Goal: Answer question/provide support: Share knowledge or assist other users

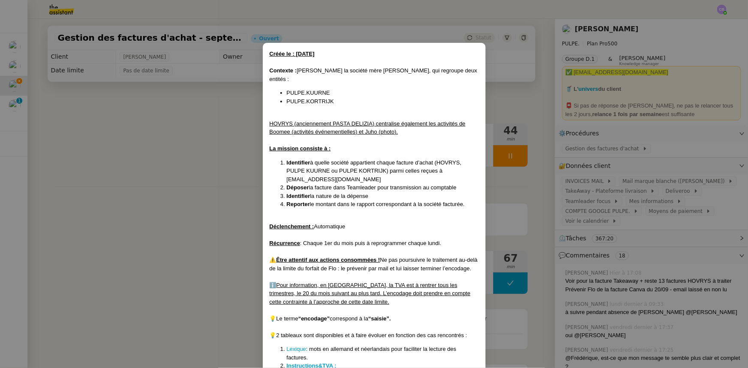
scroll to position [273, 0]
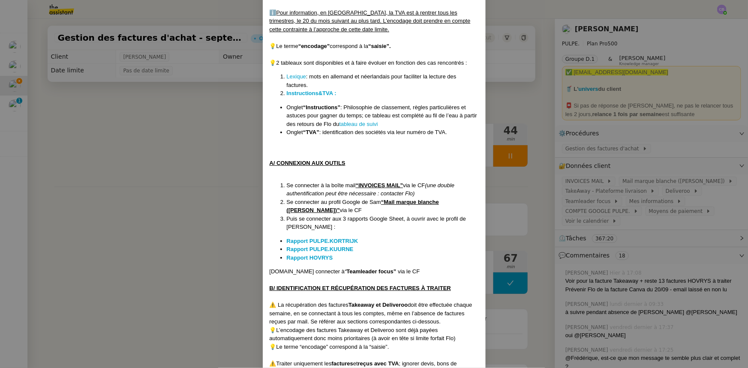
click at [200, 140] on nz-modal-container "Créée le : [DATE] Contexte : [PERSON_NAME] la société mère [PERSON_NAME], qui r…" at bounding box center [374, 184] width 748 height 368
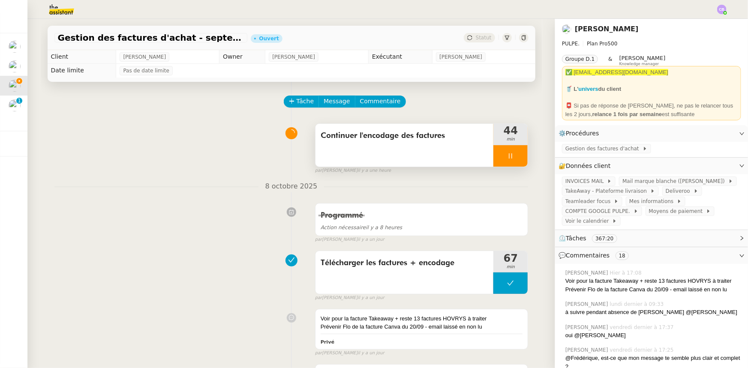
click at [494, 158] on div at bounding box center [510, 155] width 34 height 21
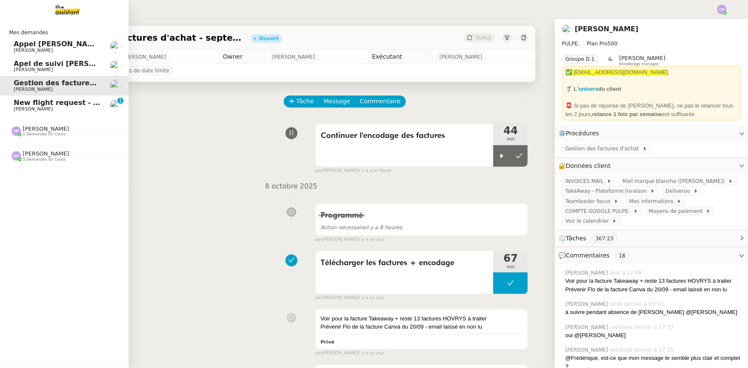
click at [25, 105] on span "New flight request - [PERSON_NAME]" at bounding box center [85, 103] width 143 height 8
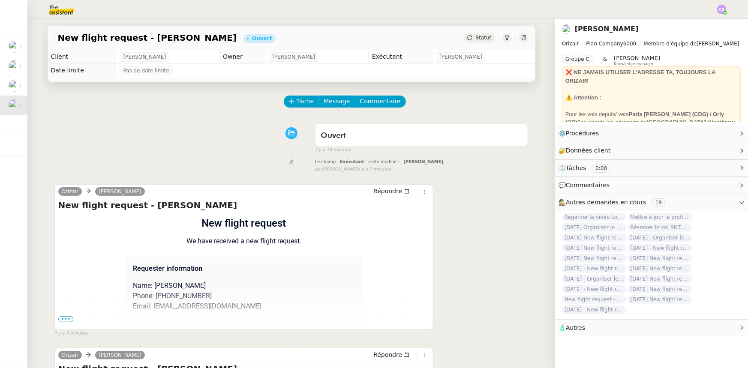
click at [57, 12] on img at bounding box center [54, 9] width 66 height 19
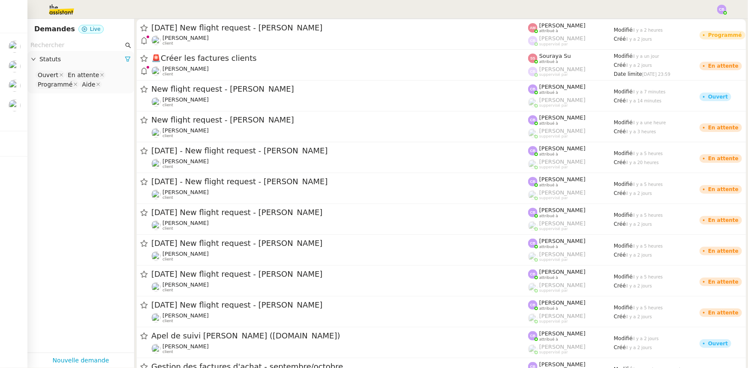
click at [73, 46] on input "text" at bounding box center [76, 45] width 93 height 10
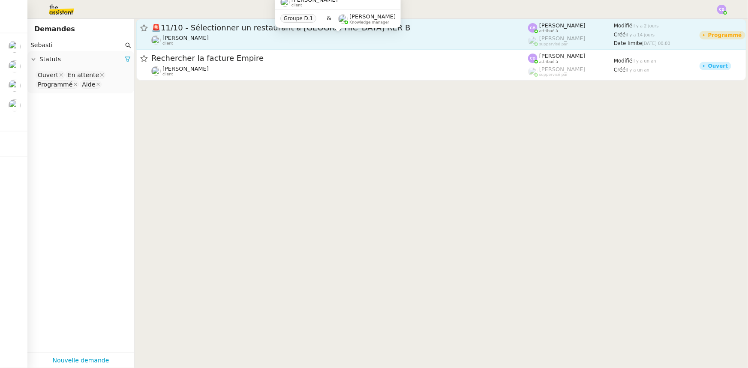
type input "Sebasti"
click at [210, 35] on div "[PERSON_NAME] client" at bounding box center [339, 40] width 377 height 11
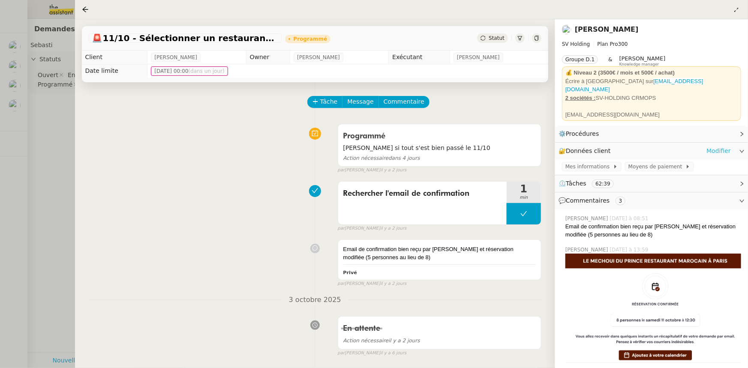
click at [723, 150] on link "Modifier" at bounding box center [719, 151] width 24 height 10
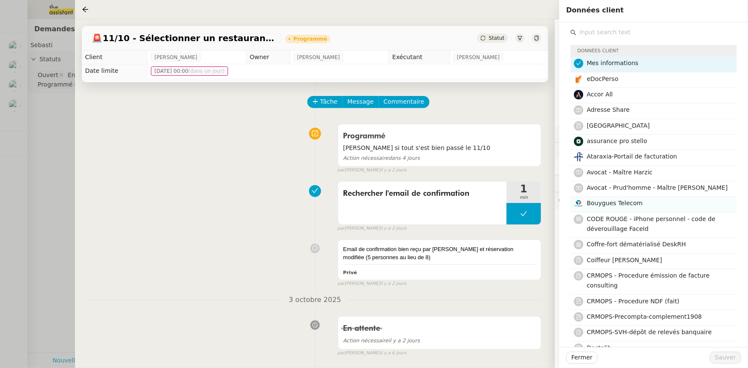
click at [618, 205] on span "Bouygues Telecom" at bounding box center [615, 203] width 56 height 7
click at [726, 361] on span "Sauver" at bounding box center [725, 358] width 21 height 10
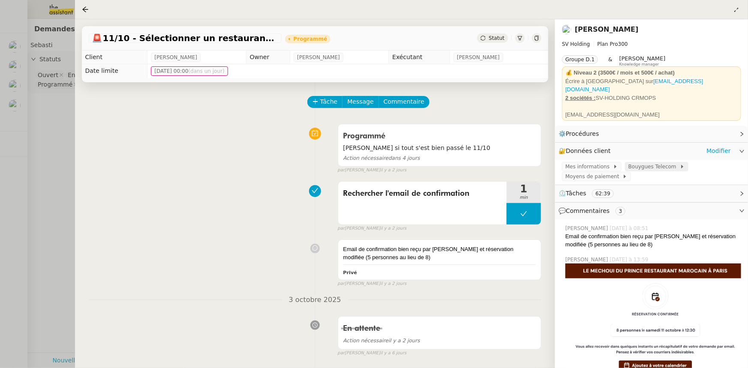
click at [638, 162] on span "Bouygues Telecom" at bounding box center [653, 166] width 51 height 9
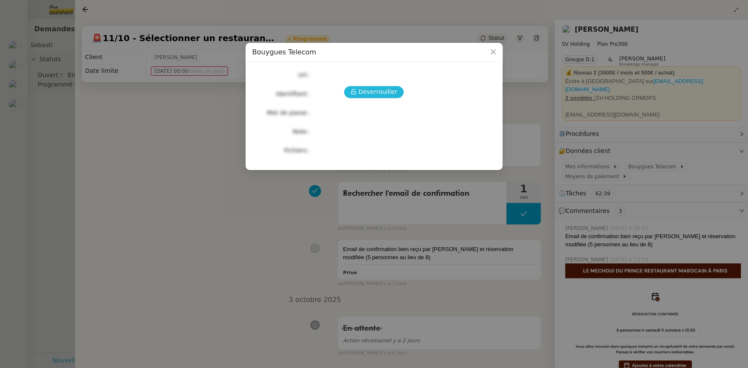
click at [394, 92] on span "Déverrouiller" at bounding box center [377, 92] width 39 height 10
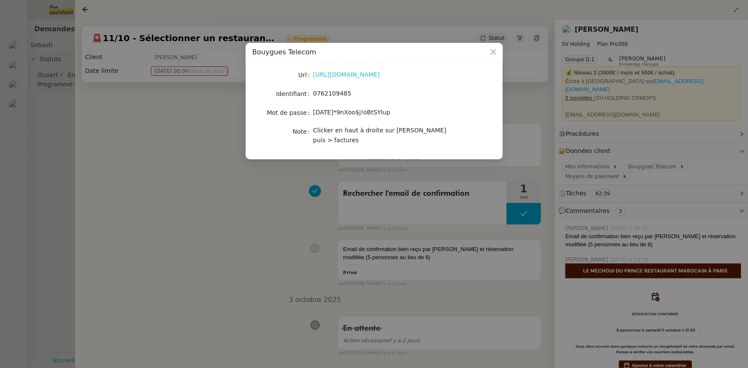
click at [350, 77] on link "[URL][DOMAIN_NAME]" at bounding box center [346, 74] width 67 height 7
drag, startPoint x: 345, startPoint y: 94, endPoint x: 314, endPoint y: 91, distance: 31.0
click at [314, 91] on span "0762109485" at bounding box center [332, 93] width 38 height 7
copy span "0762109485"
drag, startPoint x: 373, startPoint y: 114, endPoint x: 314, endPoint y: 112, distance: 58.8
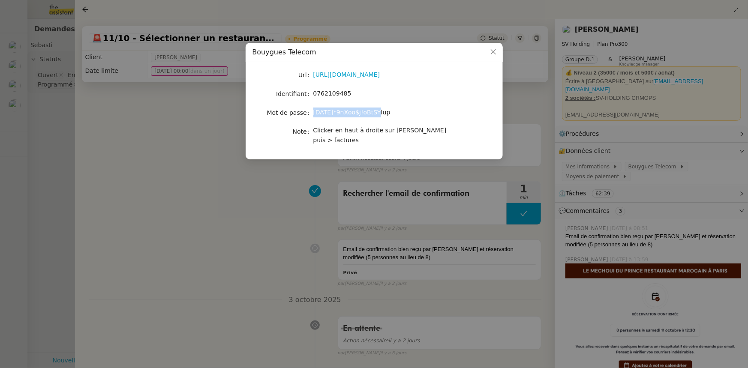
click at [314, 112] on span "[DATE]*9nXoo$j!oBtSYlup" at bounding box center [351, 112] width 77 height 7
copy span "[DATE]*9nXoo$j!oBtSYlup"
click at [494, 52] on icon "Close" at bounding box center [493, 51] width 7 height 7
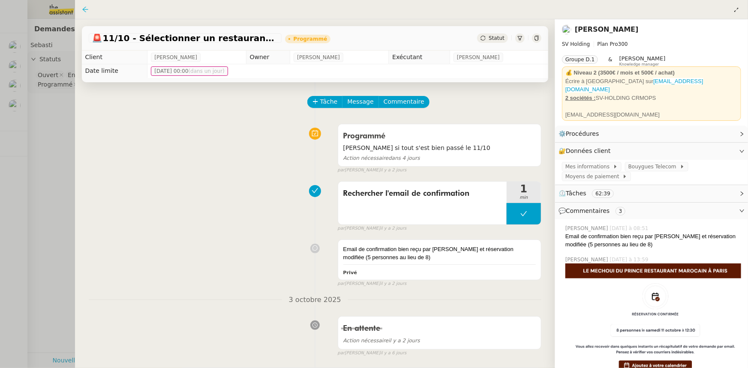
click at [86, 10] on icon at bounding box center [85, 9] width 7 height 7
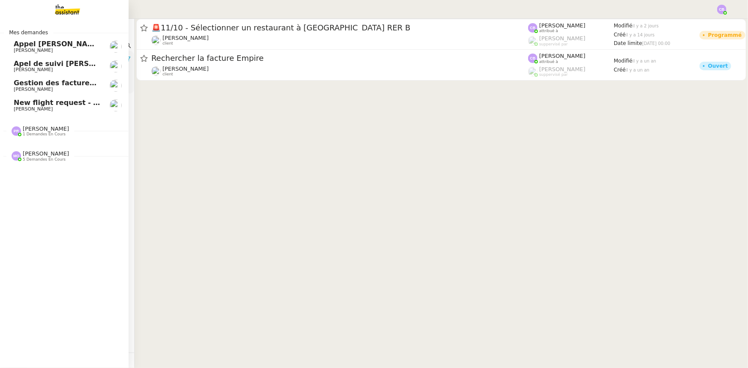
click at [47, 135] on span "1 demandes en cours" at bounding box center [44, 134] width 43 height 5
click at [43, 153] on span "[PERSON_NAME]" at bounding box center [46, 153] width 46 height 6
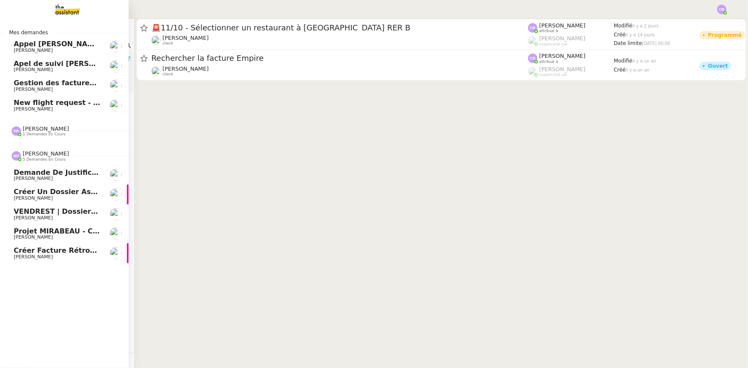
click at [43, 153] on span "[PERSON_NAME]" at bounding box center [46, 153] width 46 height 6
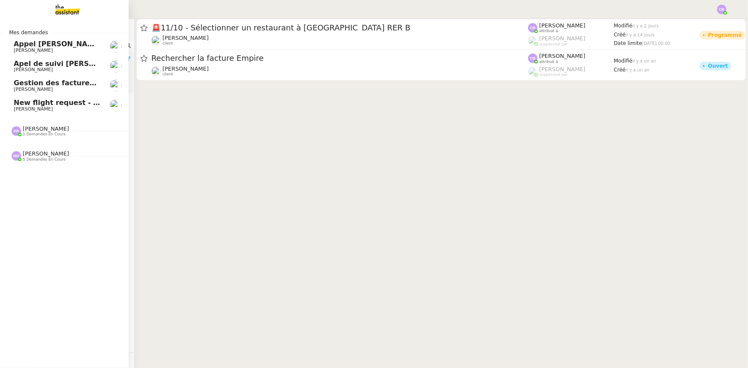
click at [38, 86] on span "Gestion des factures d'achat - septembre/octobre" at bounding box center [110, 83] width 192 height 8
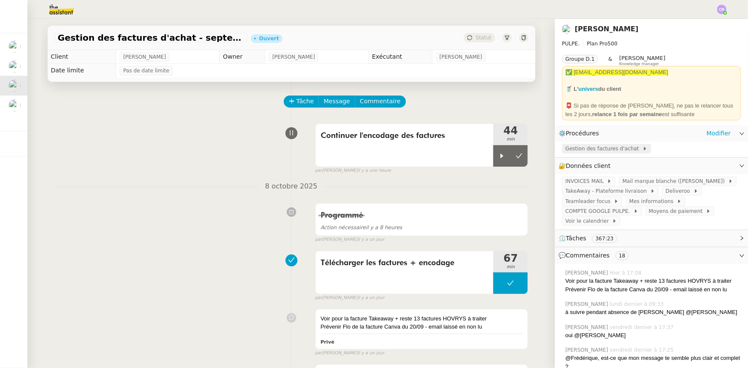
click at [609, 152] on span "Gestion des factures d'achat" at bounding box center [603, 148] width 77 height 9
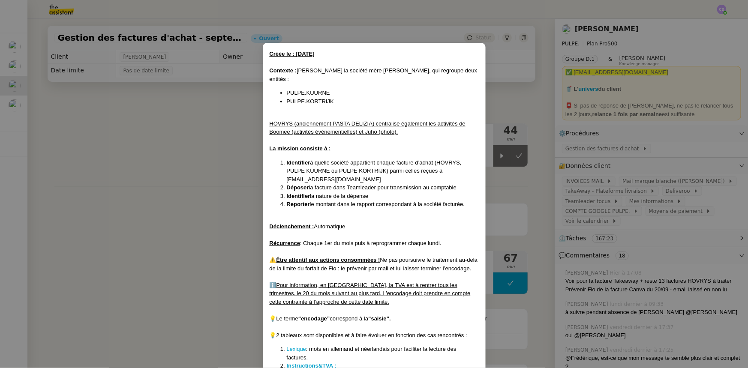
click at [214, 167] on nz-modal-container "Créée le : [DATE] Contexte : [PERSON_NAME] la société mère [PERSON_NAME], qui r…" at bounding box center [374, 184] width 748 height 368
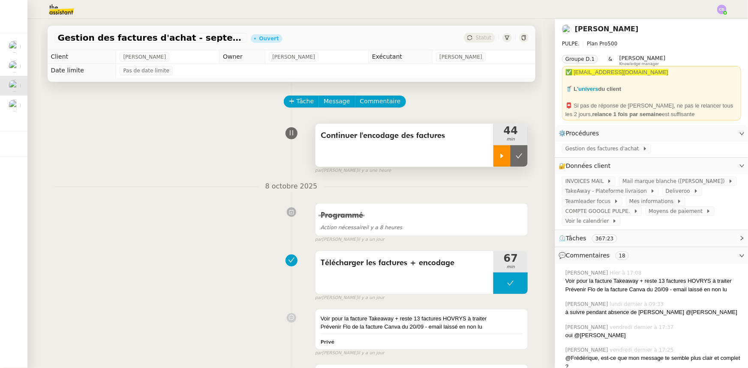
click at [494, 156] on div at bounding box center [501, 155] width 17 height 21
click at [500, 156] on div at bounding box center [510, 155] width 34 height 21
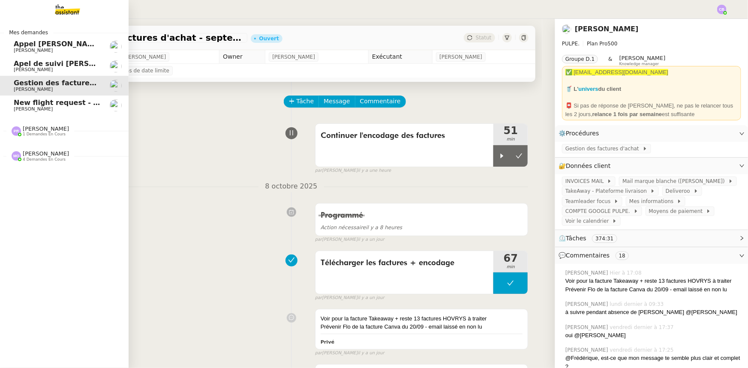
click at [21, 106] on span "New flight request - [PERSON_NAME]" at bounding box center [85, 103] width 143 height 8
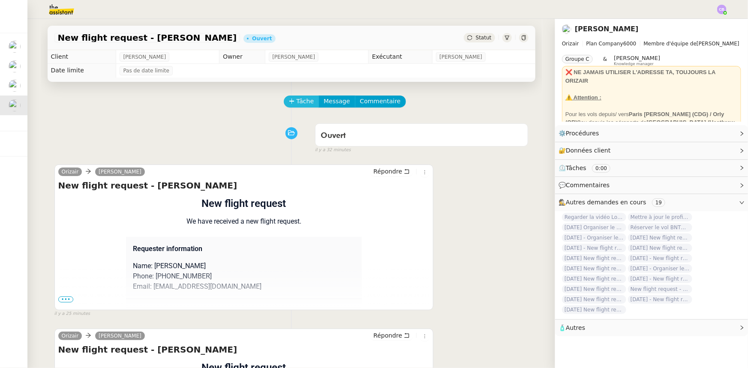
click at [297, 105] on span "Tâche" at bounding box center [306, 101] width 18 height 10
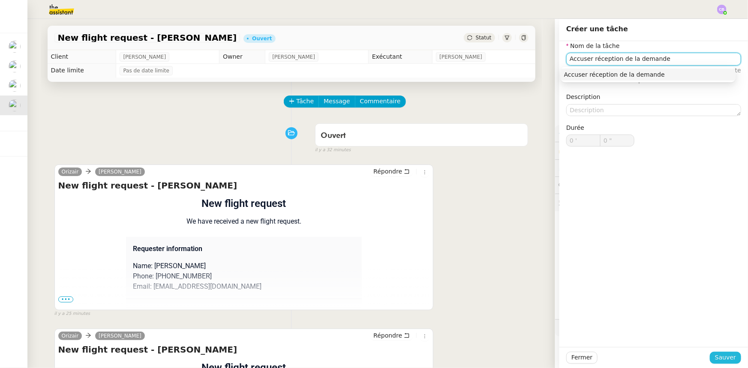
type input "Accuser réception de la demande"
click at [718, 359] on span "Sauver" at bounding box center [725, 358] width 21 height 10
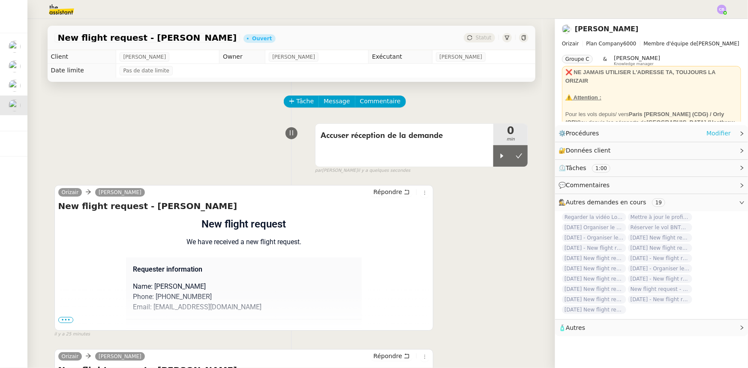
click at [712, 135] on link "Modifier" at bounding box center [719, 134] width 24 height 10
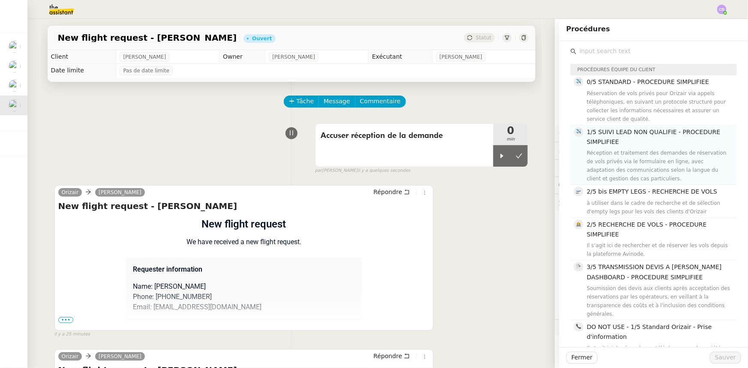
click at [623, 139] on h4 "1/5 SUIVI LEAD NON QUALIFIE - PROCEDURE SIMPLIFIEE" at bounding box center [659, 137] width 145 height 20
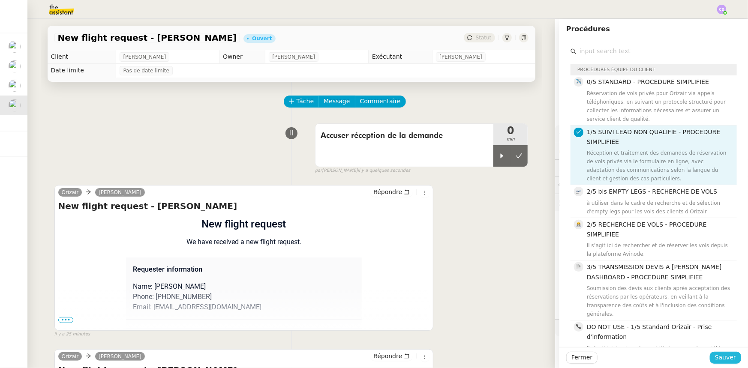
click at [722, 358] on span "Sauver" at bounding box center [725, 358] width 21 height 10
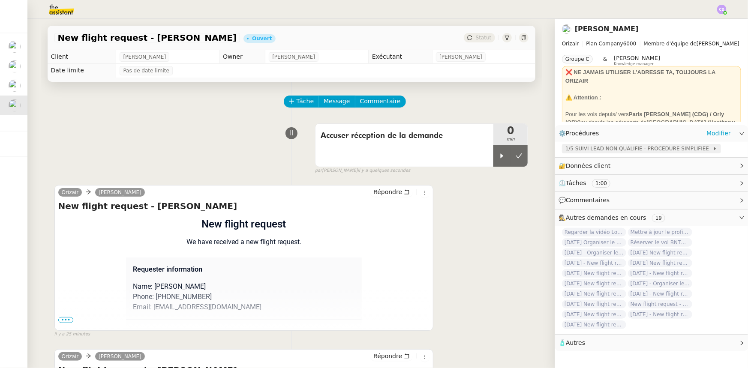
click at [594, 150] on span "1/5 SUIVI LEAD NON QUALIFIE - PROCEDURE SIMPLIFIEE" at bounding box center [638, 148] width 147 height 9
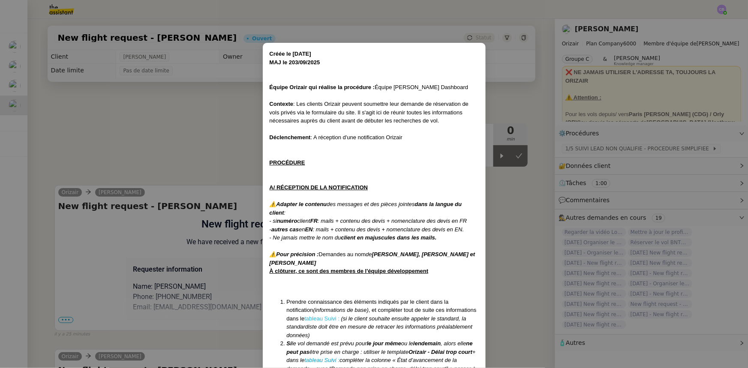
click at [329, 318] on link "tableau Suivi :" at bounding box center [321, 319] width 35 height 6
click at [204, 153] on nz-modal-container "Créée le [DATE] MAJ le 203/09 /2025 Équipe Orizair qui réalise la procédure : É…" at bounding box center [374, 184] width 748 height 368
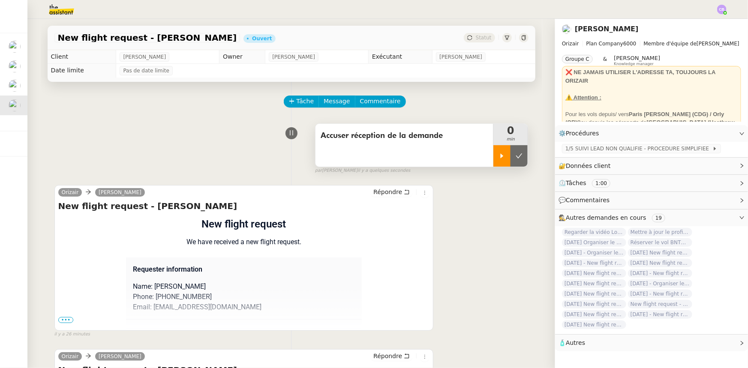
click at [497, 163] on div at bounding box center [501, 155] width 17 height 21
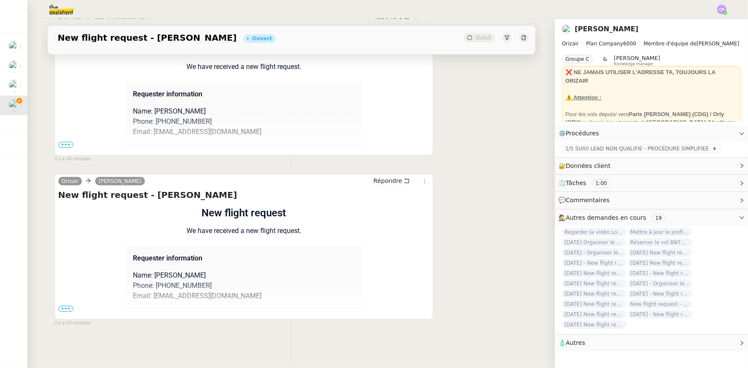
scroll to position [180, 0]
click at [62, 308] on span "•••" at bounding box center [65, 309] width 15 height 6
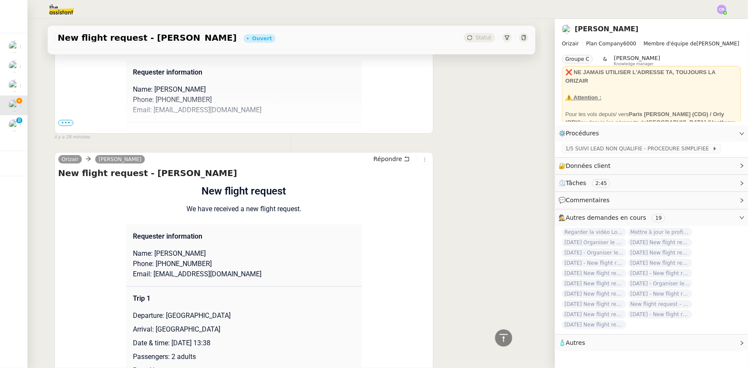
scroll to position [92, 0]
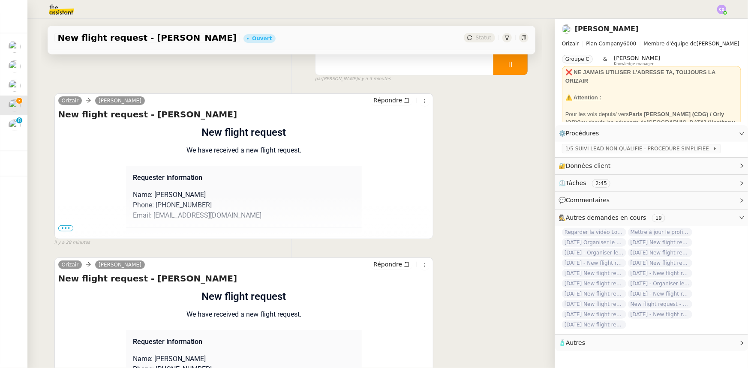
click at [68, 228] on span "•••" at bounding box center [65, 228] width 15 height 6
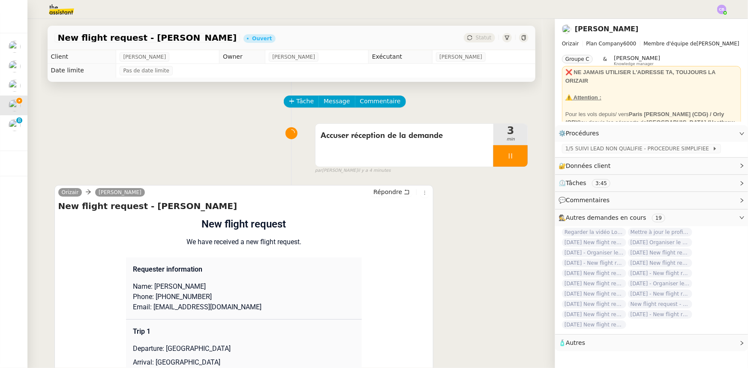
scroll to position [0, 0]
click at [326, 105] on span "Message" at bounding box center [337, 101] width 26 height 10
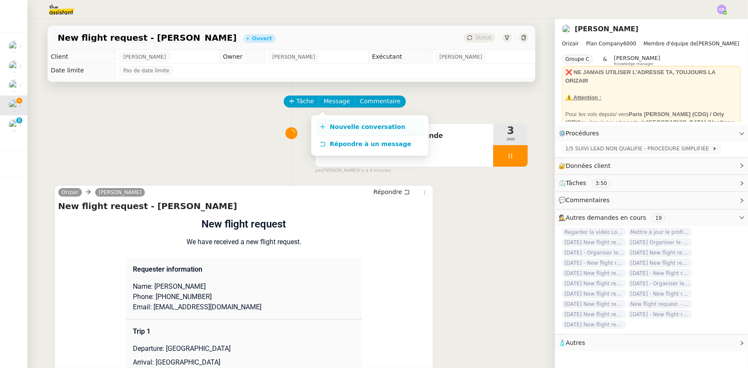
click at [355, 127] on span "Nouvelle conversation" at bounding box center [367, 126] width 75 height 7
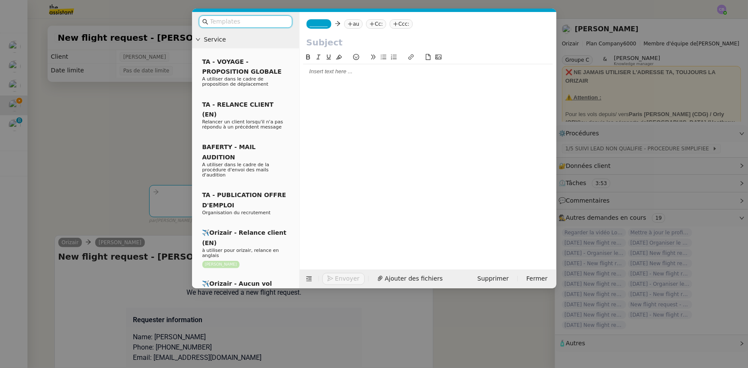
click at [265, 22] on input "text" at bounding box center [248, 22] width 77 height 10
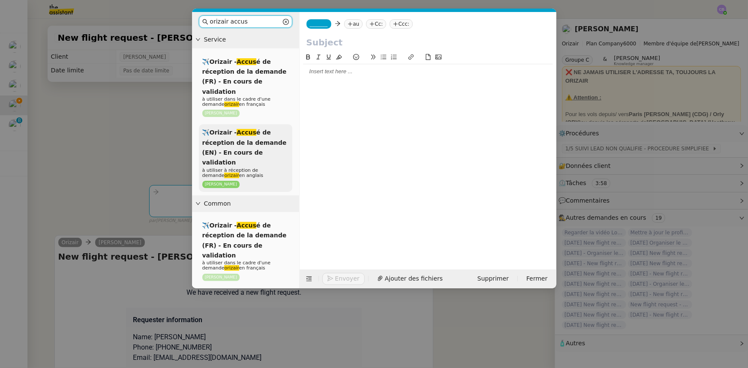
type input "orizair accus"
click at [247, 142] on span "✈️Orizair - Accus é de réception de la demande (EN) - En cours de validation" at bounding box center [244, 147] width 84 height 37
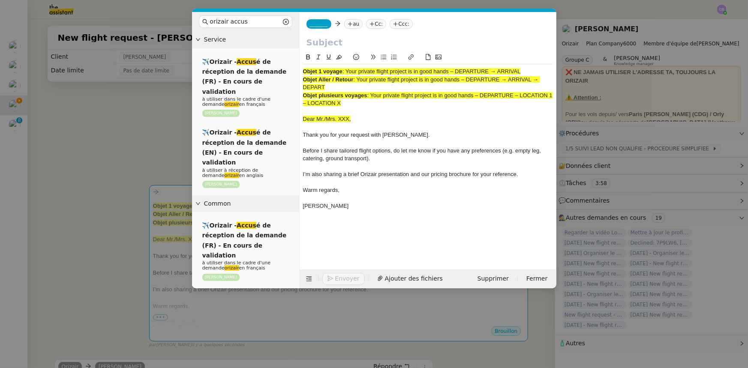
click at [354, 104] on div "Objet plusieurs voyages : Your private flight project is in good hands – DEPART…" at bounding box center [428, 100] width 250 height 16
drag, startPoint x: 327, startPoint y: 87, endPoint x: 358, endPoint y: 79, distance: 32.8
click at [358, 79] on div "Objet Aller / Retour : Your private flight project is in good hands – DEPARTURE…" at bounding box center [428, 84] width 250 height 16
copy span "Your private flight project is in good hands – DEPARTURE → ARRIVAL → DEPART"
click at [334, 43] on input "text" at bounding box center [428, 42] width 243 height 13
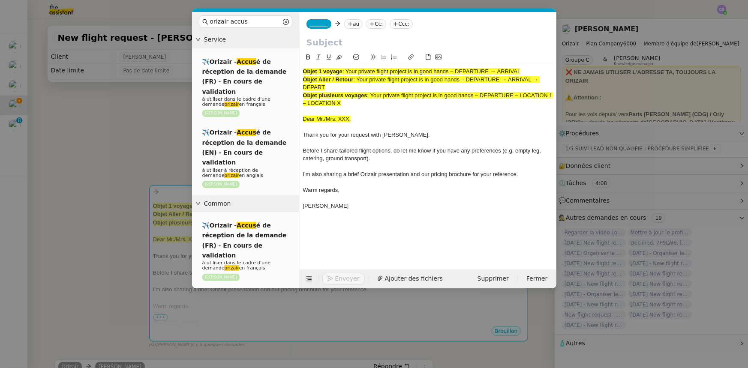
paste input "Your private flight project is in good hands – DEPARTURE → ARRIVAL → DEPART"
type input "Your private flight project is in good hands – DEPARTURE → ARRIVAL → DEPART"
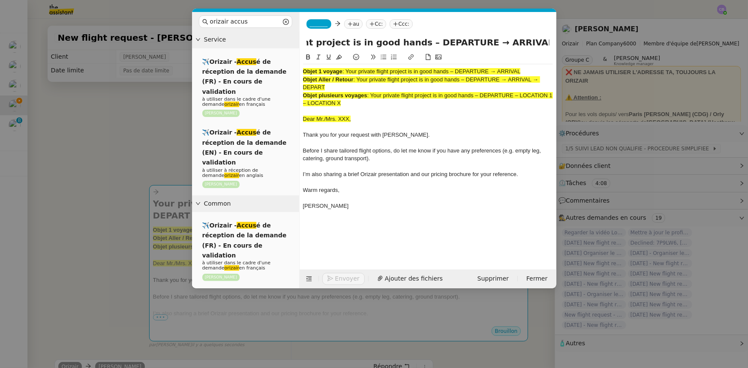
scroll to position [0, 0]
drag, startPoint x: 347, startPoint y: 103, endPoint x: 304, endPoint y: 73, distance: 53.3
click at [304, 73] on div "Objet 1 voyage : Your private flight project is in good hands – DEPARTURE → ARR…" at bounding box center [428, 142] width 250 height 157
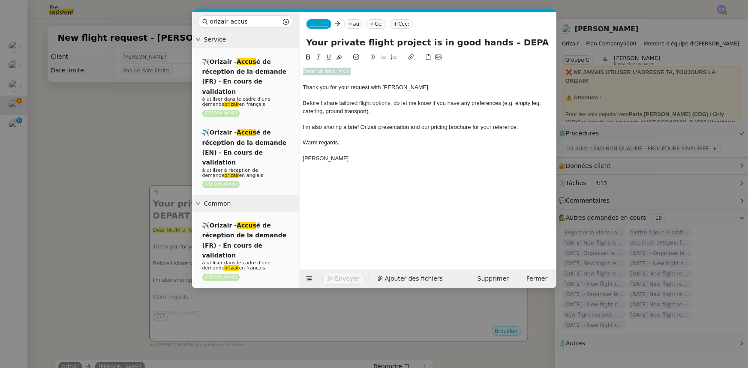
drag, startPoint x: 352, startPoint y: 71, endPoint x: 301, endPoint y: 69, distance: 51.0
click at [301, 69] on nz-spin "Dear Mr./Mrs. XXX, Thank you for your request with [PERSON_NAME]. Before I shar…" at bounding box center [428, 155] width 257 height 207
click at [340, 57] on icon at bounding box center [339, 57] width 6 height 6
click at [355, 78] on div at bounding box center [428, 80] width 250 height 8
drag, startPoint x: 349, startPoint y: 72, endPoint x: 318, endPoint y: 70, distance: 30.9
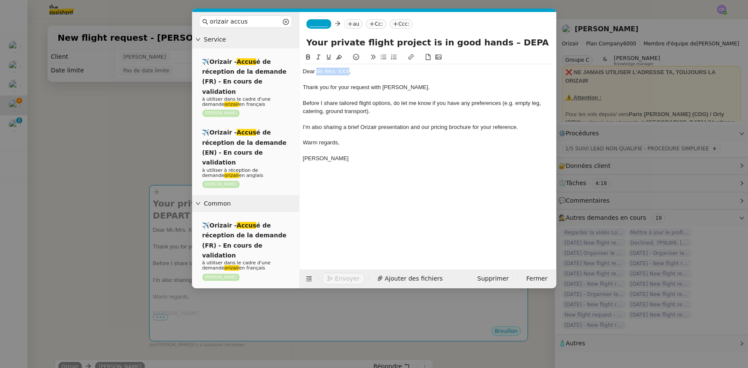
click at [318, 70] on div "Dear Mr./Mrs. XXX," at bounding box center [428, 72] width 250 height 8
click at [309, 278] on icon at bounding box center [309, 279] width 6 height 5
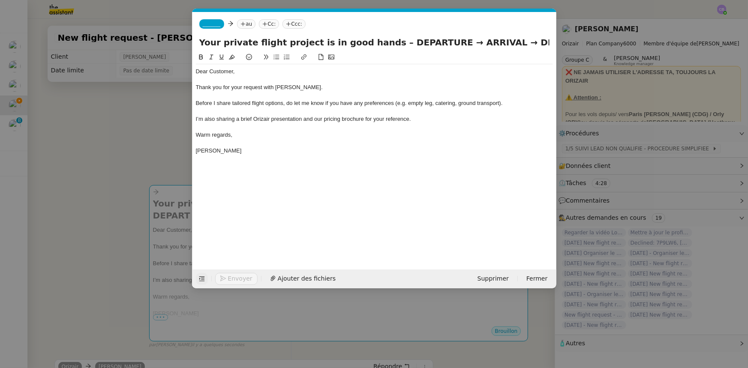
drag, startPoint x: 428, startPoint y: 43, endPoint x: 382, endPoint y: 41, distance: 45.9
click at [382, 41] on input "Your private flight project is in good hands – DEPARTURE → ARRIVAL → DEPART" at bounding box center [374, 42] width 350 height 13
drag, startPoint x: 500, startPoint y: 42, endPoint x: 534, endPoint y: 42, distance: 33.9
click at [534, 42] on input "Your private flight project is in good hands – [GEOGRAPHIC_DATA] → ARRIVAL → DE…" at bounding box center [374, 42] width 350 height 13
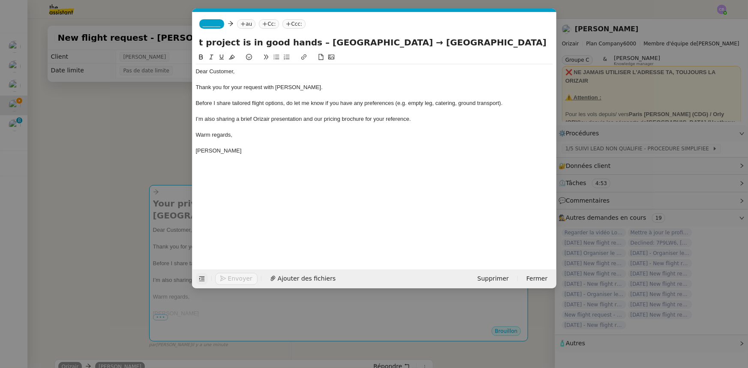
drag, startPoint x: 298, startPoint y: 42, endPoint x: 402, endPoint y: 44, distance: 104.2
click at [402, 44] on input "Your private flight project is in good hands – [GEOGRAPHIC_DATA] → [GEOGRAPHIC_…" at bounding box center [374, 42] width 350 height 13
drag, startPoint x: 516, startPoint y: 42, endPoint x: 545, endPoint y: 42, distance: 29.2
click at [545, 42] on input "Your private flight project is in good hands – [GEOGRAPHIC_DATA] → [GEOGRAPHIC_…" at bounding box center [374, 42] width 350 height 13
paste input "[GEOGRAPHIC_DATA]"
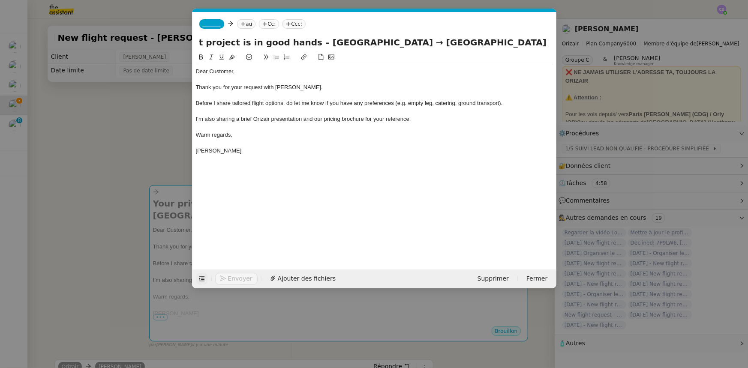
scroll to position [0, 156]
type input "Your private flight project is in good hands – [GEOGRAPHIC_DATA] → [GEOGRAPHIC_…"
click at [317, 92] on div at bounding box center [374, 96] width 357 height 8
click at [210, 25] on span "_______" at bounding box center [212, 24] width 18 height 6
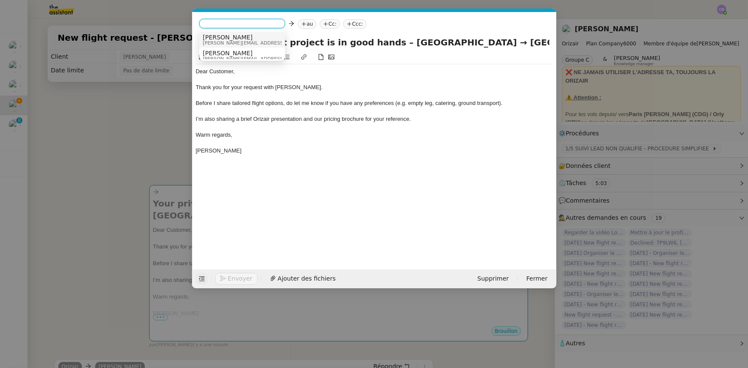
click at [222, 41] on span "[PERSON_NAME][EMAIL_ADDRESS][DOMAIN_NAME]" at bounding box center [264, 43] width 122 height 5
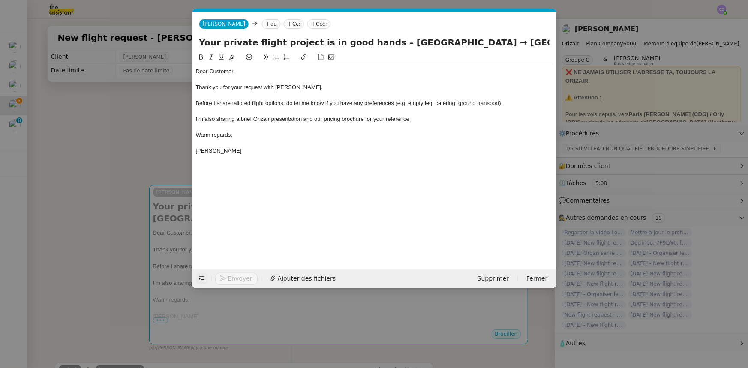
click at [156, 128] on nz-modal-container "orizair accus Service ✈️Orizair - Accus é de réception de la demande (FR) - En …" at bounding box center [374, 184] width 748 height 368
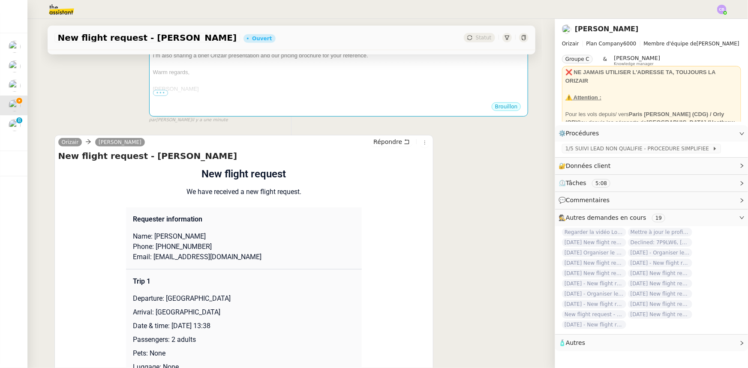
scroll to position [234, 0]
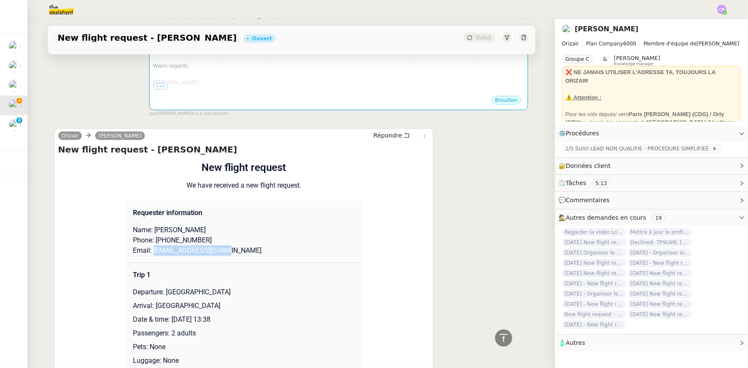
drag, startPoint x: 219, startPoint y: 253, endPoint x: 150, endPoint y: 255, distance: 69.5
click at [150, 255] on p "Email: [EMAIL_ADDRESS][DOMAIN_NAME]" at bounding box center [244, 251] width 222 height 10
copy p "[EMAIL_ADDRESS][DOMAIN_NAME]"
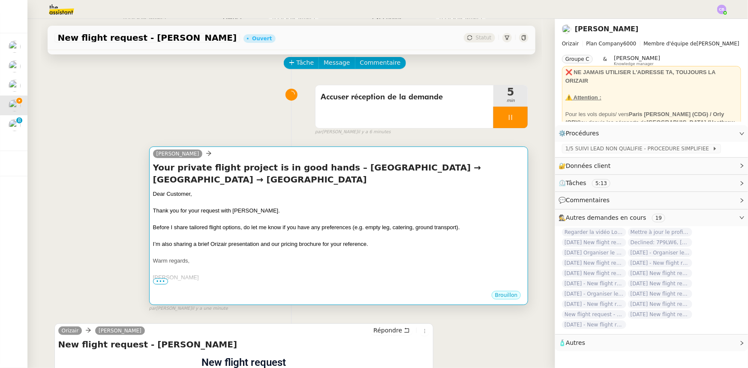
click at [237, 247] on span "I’m also sharing a brief Orizair presentation and our pricing brochure for your…" at bounding box center [260, 244] width 215 height 6
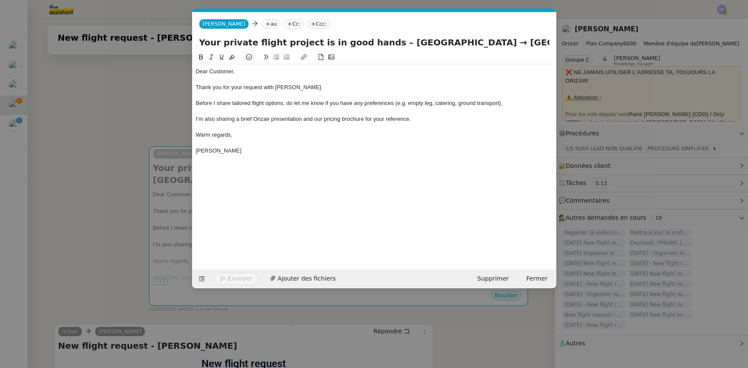
scroll to position [0, 50]
click at [262, 23] on nz-tag "au" at bounding box center [271, 23] width 18 height 9
paste input "[EMAIL_ADDRESS][DOMAIN_NAME]"
type input "[EMAIL_ADDRESS][DOMAIN_NAME]"
click at [265, 38] on span "[EMAIL_ADDRESS][DOMAIN_NAME]" at bounding box center [300, 37] width 105 height 7
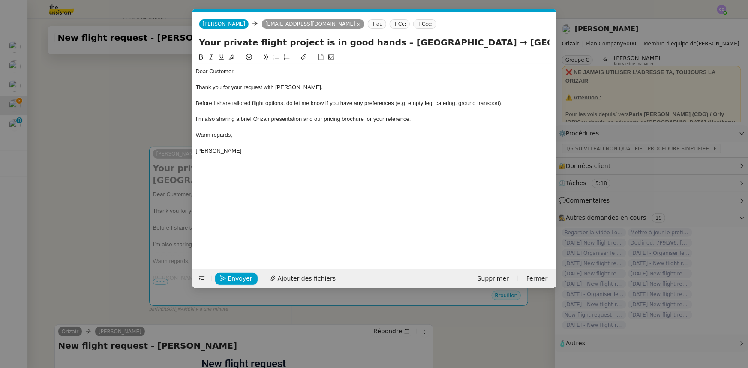
click at [413, 24] on nz-tag "Ccc:" at bounding box center [424, 23] width 23 height 9
type input "[PERSON_NAME]"
click at [373, 39] on span "[PERSON_NAME]" at bounding box center [425, 37] width 122 height 7
click at [426, 117] on div "I’m also sharing a brief Orizair presentation and our pricing brochure for your…" at bounding box center [374, 119] width 357 height 8
click at [289, 279] on span "Ajouter des fichiers" at bounding box center [307, 279] width 58 height 10
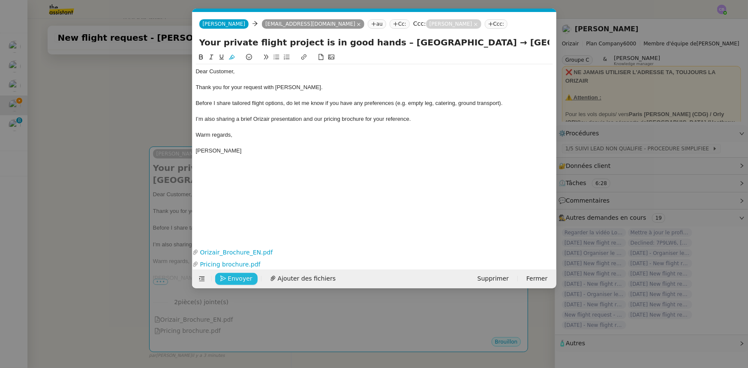
click at [244, 279] on span "Envoyer" at bounding box center [240, 279] width 24 height 10
click at [244, 279] on span "Confirmer l'envoi" at bounding box center [253, 279] width 51 height 10
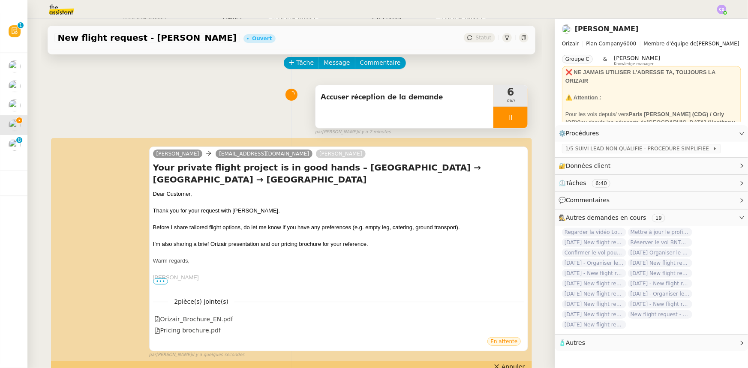
click at [493, 116] on div at bounding box center [510, 117] width 34 height 21
click at [511, 122] on button at bounding box center [519, 117] width 17 height 21
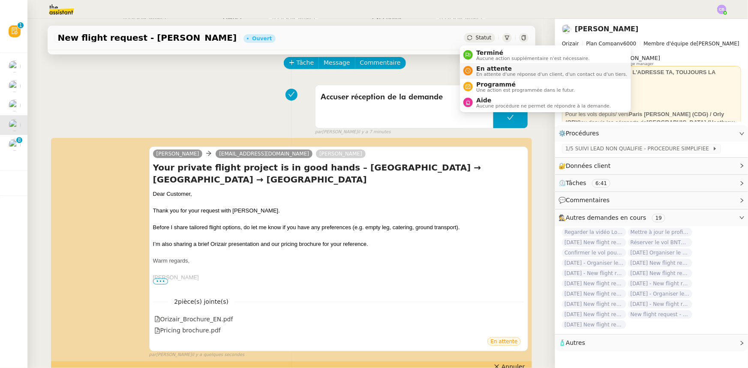
click at [489, 69] on span "En attente" at bounding box center [551, 68] width 151 height 7
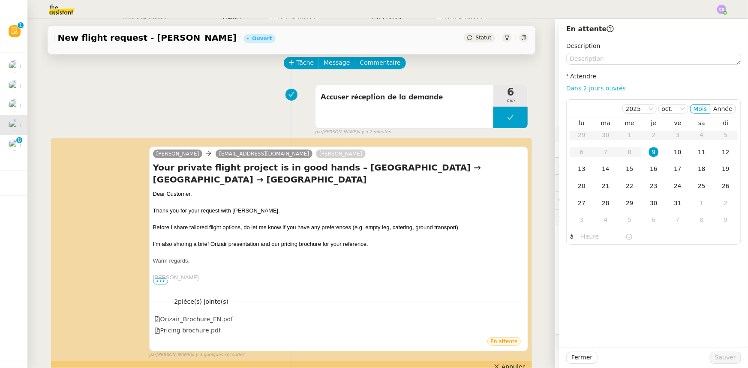
click at [577, 91] on link "Dans 2 jours ouvrés" at bounding box center [596, 88] width 60 height 7
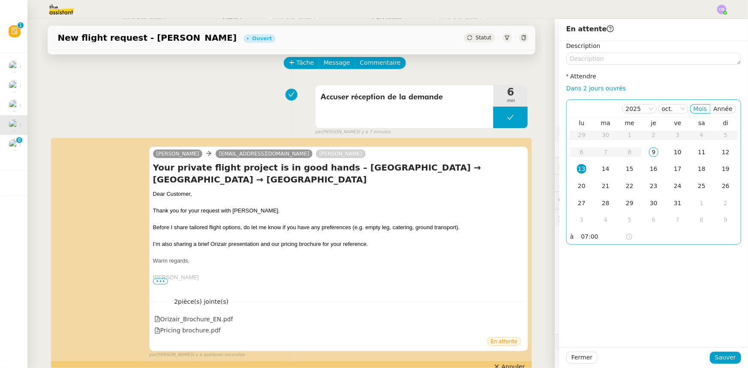
click at [675, 151] on div "10" at bounding box center [677, 151] width 9 height 9
click at [581, 236] on input "07:00" at bounding box center [603, 237] width 44 height 10
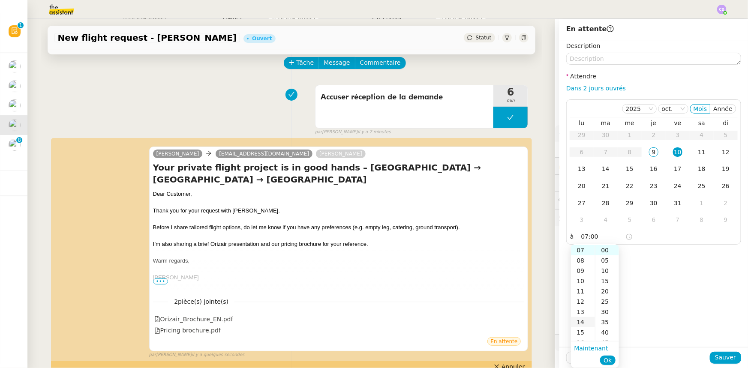
click at [582, 322] on div "14" at bounding box center [583, 322] width 24 height 10
type input "14:00"
click at [605, 249] on div "00" at bounding box center [607, 250] width 24 height 10
click at [607, 359] on span "Ok" at bounding box center [608, 360] width 8 height 9
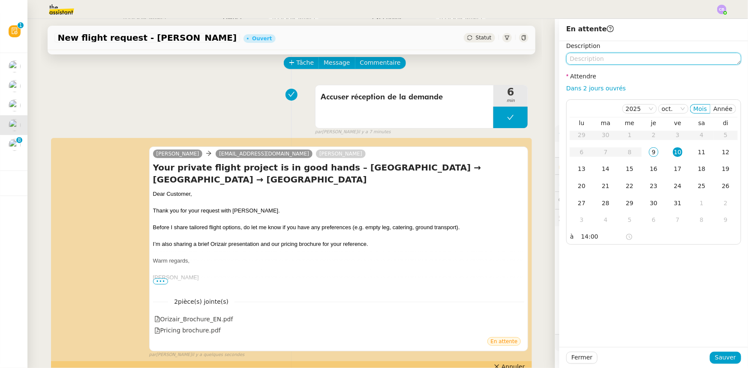
click at [639, 60] on textarea at bounding box center [653, 59] width 175 height 12
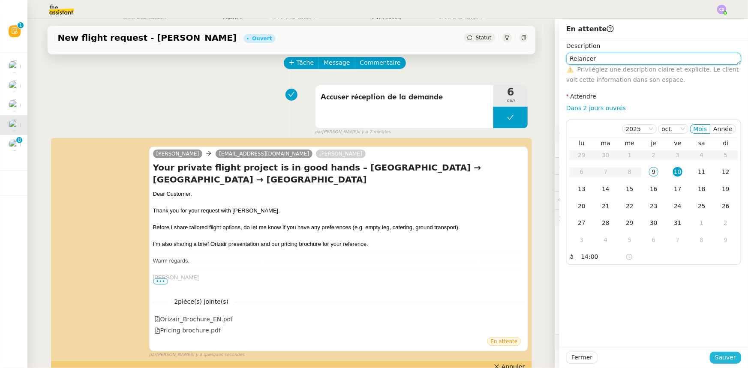
type textarea "Relancer"
click at [716, 357] on span "Sauver" at bounding box center [725, 358] width 21 height 10
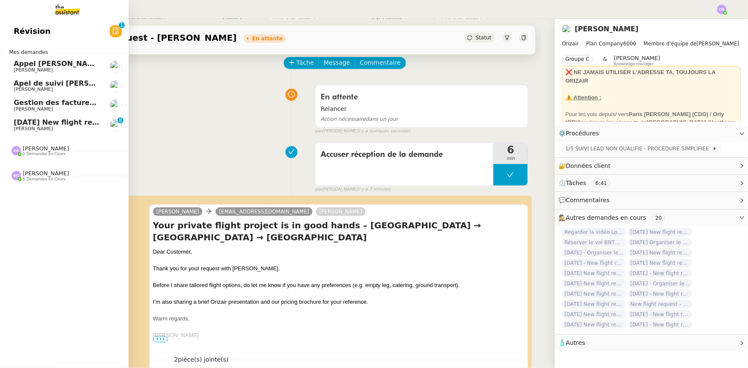
click at [33, 125] on span "[DATE] New flight request - [PERSON_NAME]" at bounding box center [100, 122] width 172 height 8
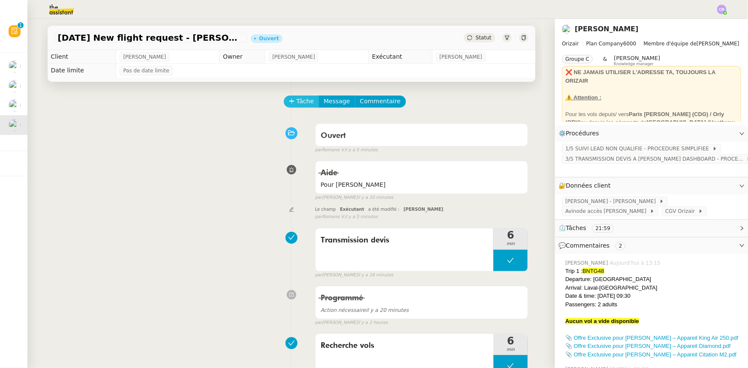
click at [299, 105] on span "Tâche" at bounding box center [306, 101] width 18 height 10
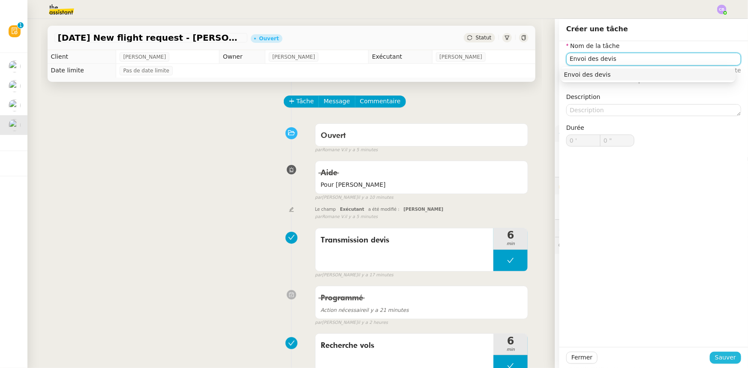
type input "Envoi des devis"
click at [724, 358] on span "Sauver" at bounding box center [725, 358] width 21 height 10
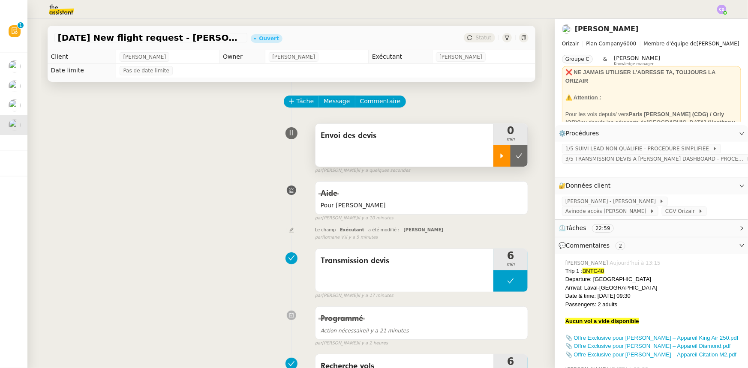
click at [501, 158] on icon at bounding box center [502, 155] width 3 height 5
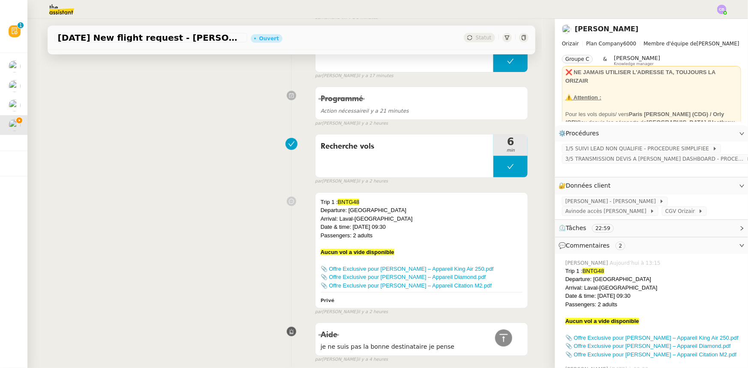
scroll to position [234, 0]
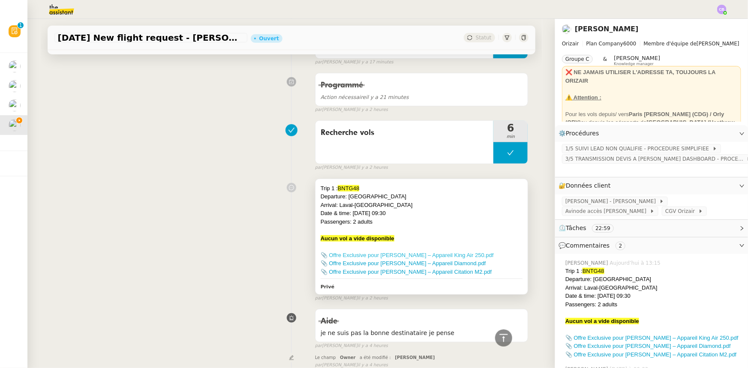
click at [443, 256] on link "📎 Offre Exclusive pour [PERSON_NAME] – Appareil King Air 250.pdf" at bounding box center [407, 255] width 173 height 6
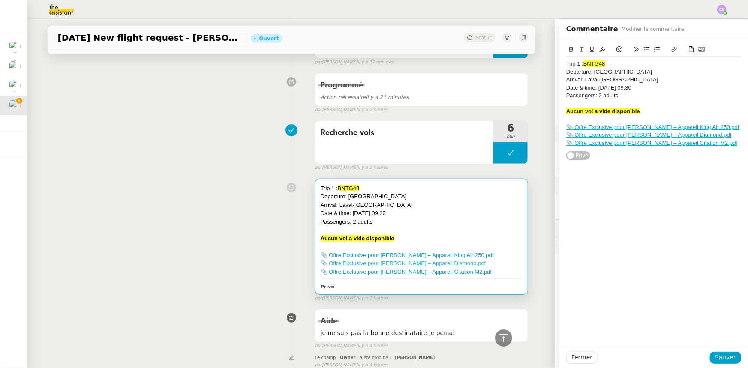
click at [426, 264] on link "📎 Offre Exclusive pour [PERSON_NAME] – Appareil Diamond.pdf" at bounding box center [403, 263] width 165 height 6
click at [444, 273] on link "📎 Offre Exclusive pour [PERSON_NAME] – Appareil Citation M2.pdf" at bounding box center [406, 272] width 171 height 6
click at [574, 355] on span "Fermer" at bounding box center [581, 358] width 21 height 10
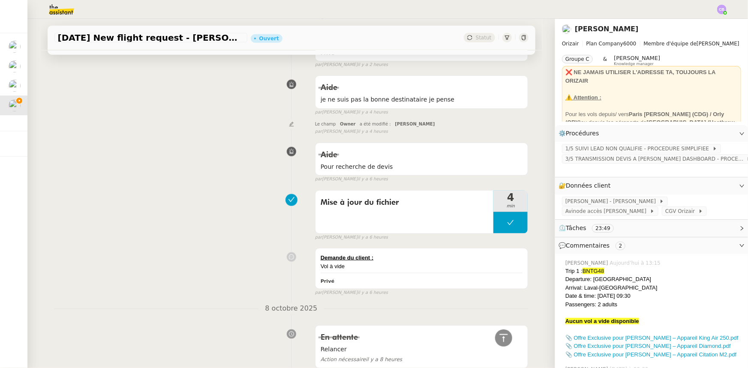
scroll to position [662, 0]
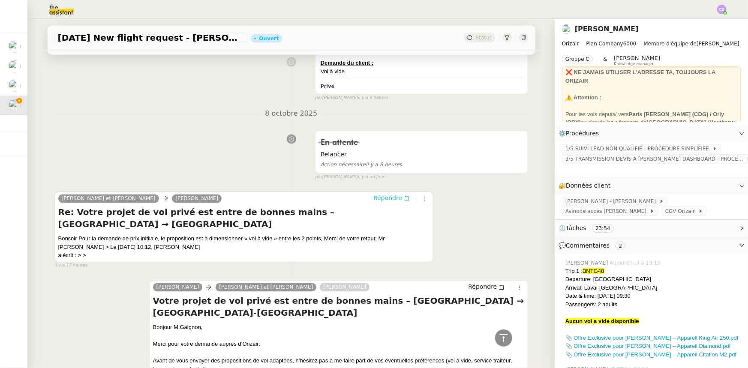
click at [379, 201] on span "Répondre" at bounding box center [387, 198] width 29 height 9
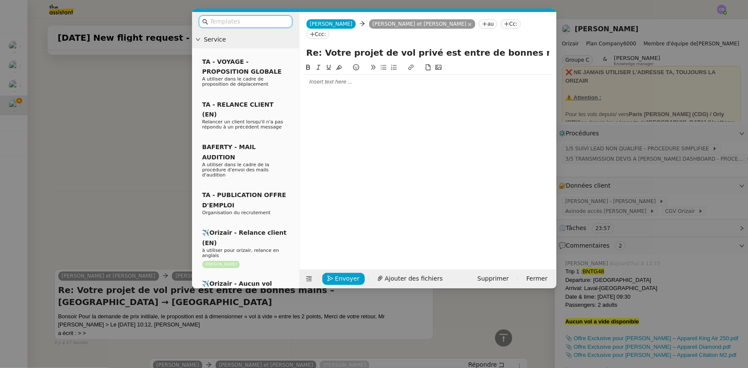
scroll to position [740, 0]
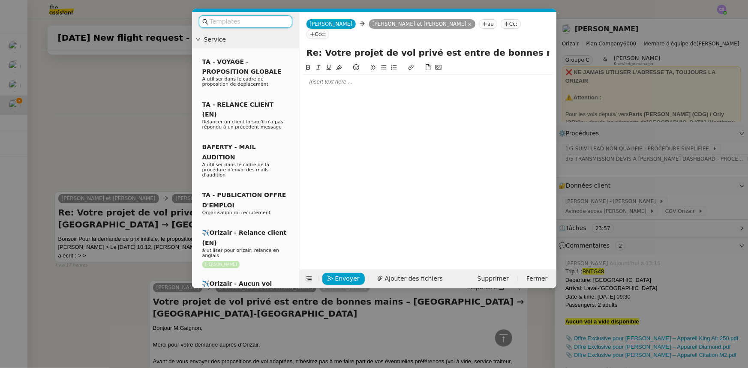
click at [256, 21] on input "text" at bounding box center [248, 22] width 77 height 10
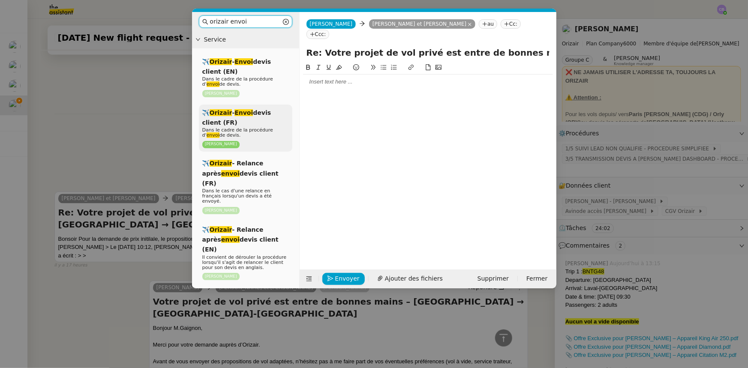
type input "orizair envoi"
click at [250, 128] on span "Dans le cadre de la procédure d' envoi de devis." at bounding box center [237, 132] width 71 height 11
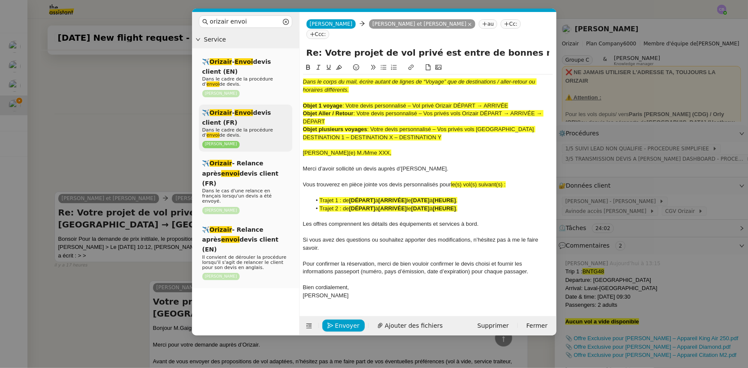
scroll to position [840, 0]
drag, startPoint x: 510, startPoint y: 93, endPoint x: 348, endPoint y: 95, distance: 162.1
click at [348, 102] on span ": Votre devis personnalisé – Vol privé Orizair DÉPART → ARRIVÉE" at bounding box center [426, 105] width 166 height 6
copy span "Votre devis personnalisé – Vol privé Orizair DÉPART → ARRIVÉE"
drag, startPoint x: 526, startPoint y: 42, endPoint x: 307, endPoint y: 47, distance: 219.1
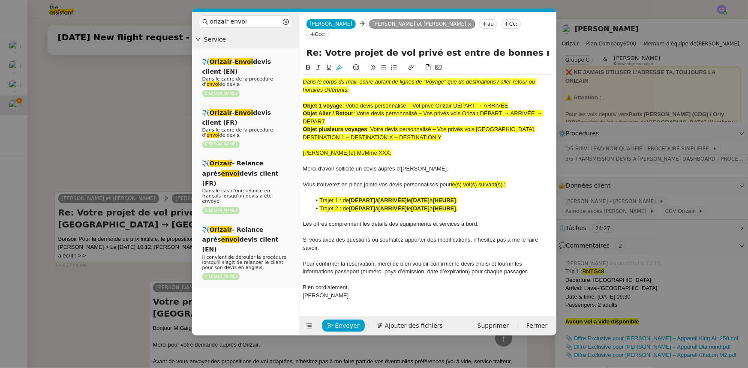
click at [307, 47] on input "Re: Votre projet de vol privé est entre de bonnes mains – [GEOGRAPHIC_DATA] → […" at bounding box center [428, 52] width 243 height 13
paste input "Votre devis personnalisé – Vol privé Orizair DÉPART → ARRIVÉE"
click at [306, 323] on icon at bounding box center [309, 326] width 6 height 6
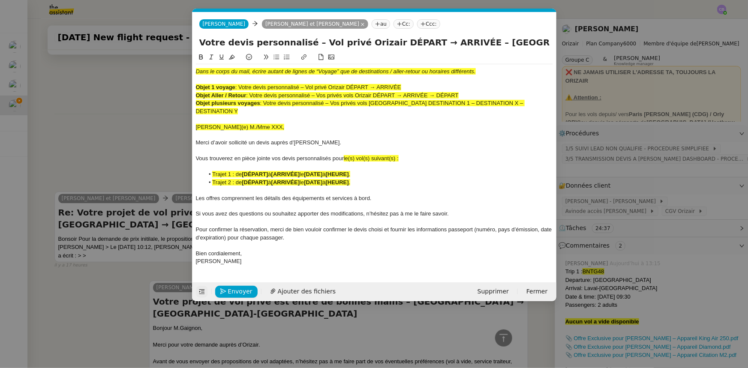
drag, startPoint x: 459, startPoint y: 43, endPoint x: 375, endPoint y: 43, distance: 83.6
click at [375, 43] on input "Votre devis personnalisé – Vol privé Orizair DÉPART → ARRIVÉE – [GEOGRAPHIC_DAT…" at bounding box center [374, 42] width 350 height 13
type input "Votre devis personnalisé – Vol privé Orizair - [GEOGRAPHIC_DATA] → [GEOGRAPHIC_…"
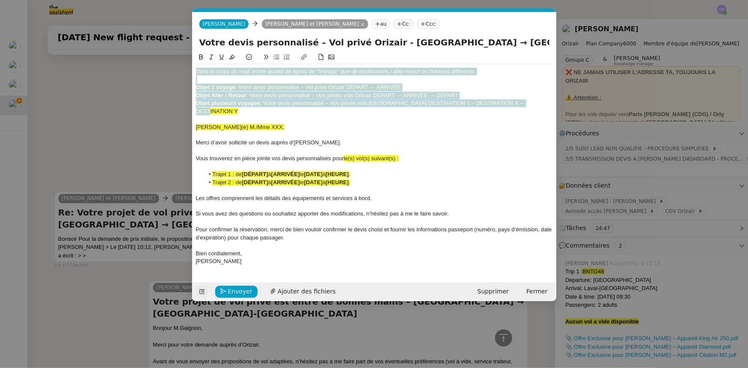
drag, startPoint x: 536, startPoint y: 101, endPoint x: 195, endPoint y: 69, distance: 342.3
click at [196, 69] on div "Dans le corps du mail, écrire autant de lignes de “Voyage” que de destinations …" at bounding box center [374, 166] width 357 height 204
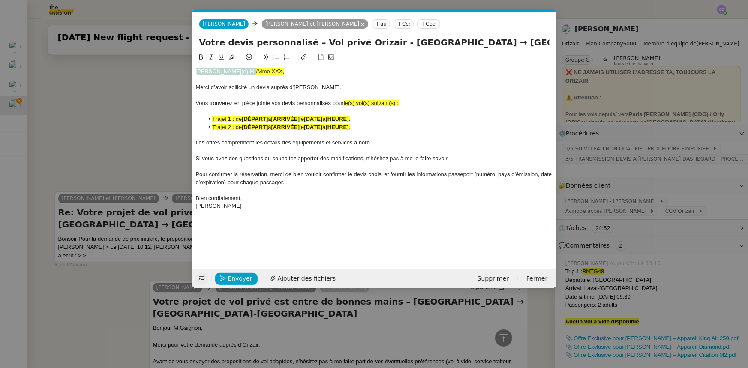
drag, startPoint x: 250, startPoint y: 72, endPoint x: 187, endPoint y: 69, distance: 63.1
click at [187, 69] on nz-modal-container "orizair envoi Service ✈️ Orizair - Envoi devis client (EN) Dans le cadre de la …" at bounding box center [374, 184] width 748 height 368
click at [232, 57] on icon at bounding box center [232, 57] width 6 height 5
click at [214, 72] on div "[PERSON_NAME](e) M./Mme XXX," at bounding box center [374, 72] width 357 height 8
drag, startPoint x: 241, startPoint y: 72, endPoint x: 219, endPoint y: 72, distance: 22.3
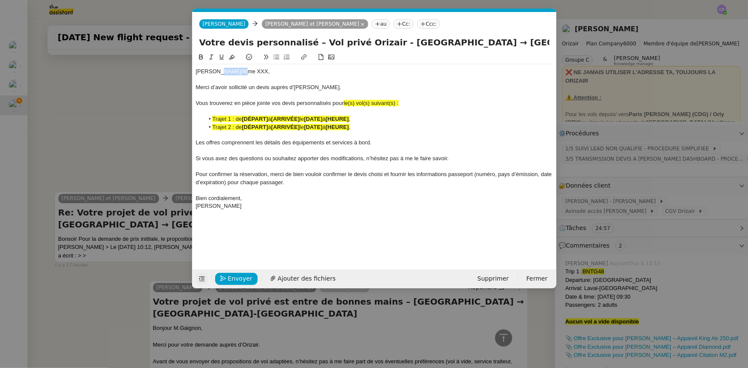
click at [219, 72] on div "[PERSON_NAME]/Mme XXX," at bounding box center [374, 72] width 357 height 8
drag, startPoint x: 356, startPoint y: 102, endPoint x: 358, endPoint y: 117, distance: 15.5
click at [356, 103] on span "le(s) vol(s) suivant(s) :" at bounding box center [371, 103] width 55 height 6
click at [364, 104] on span "le vol(s) suivant(s) :" at bounding box center [368, 103] width 48 height 6
click at [383, 104] on span "le vol suivant(s) :" at bounding box center [365, 103] width 42 height 6
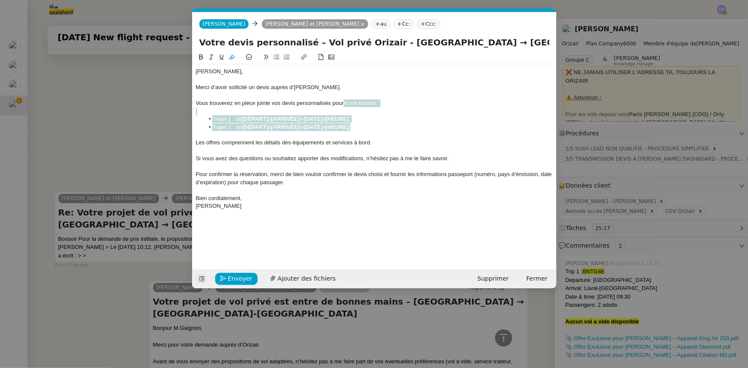
drag, startPoint x: 364, startPoint y: 129, endPoint x: 346, endPoint y: 103, distance: 31.3
click at [346, 103] on div "[PERSON_NAME], [PERSON_NAME] d’avoir sollicité un devis auprès d’[PERSON_NAME].…" at bounding box center [374, 138] width 357 height 149
click at [232, 57] on icon at bounding box center [232, 57] width 6 height 5
click at [379, 135] on div at bounding box center [374, 135] width 357 height 8
drag, startPoint x: 370, startPoint y: 129, endPoint x: 213, endPoint y: 128, distance: 156.9
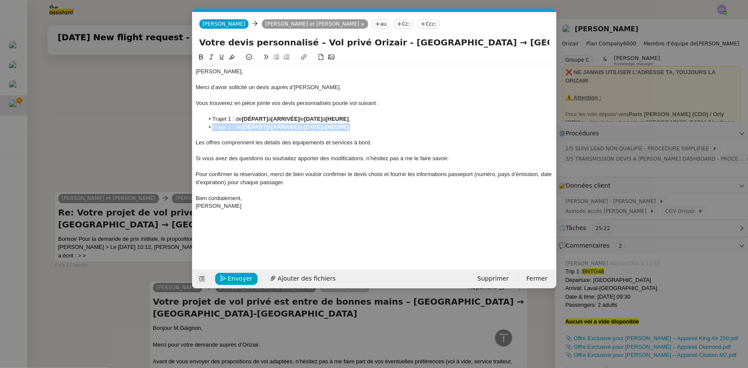
click at [213, 128] on li "Trajet 2 : de [DÉPART] à [ARRIVÉE] le [DATE] à [HEURE] ." at bounding box center [378, 127] width 349 height 8
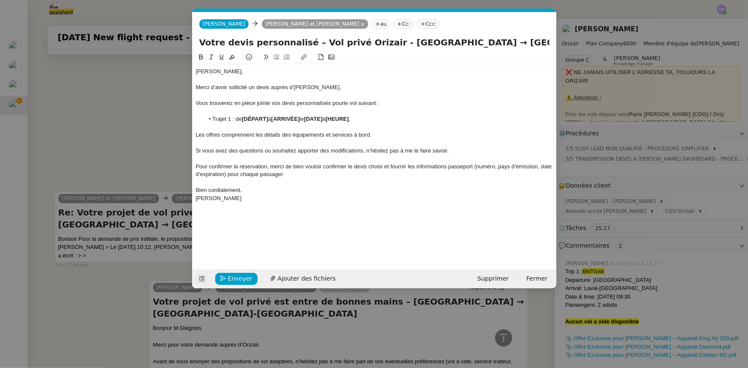
drag, startPoint x: 381, startPoint y: 39, endPoint x: 494, endPoint y: 42, distance: 113.6
click at [494, 42] on input "Votre devis personnalisé – Vol privé Orizair - [GEOGRAPHIC_DATA] → [GEOGRAPHIC_…" at bounding box center [374, 42] width 350 height 13
click at [257, 120] on strong "[DÉPART]" at bounding box center [255, 119] width 26 height 6
click at [246, 118] on li "Trajet 1 : de [ [GEOGRAPHIC_DATA] à [ARRIVÉE] le [DATE] à [HEURE] ." at bounding box center [378, 119] width 349 height 8
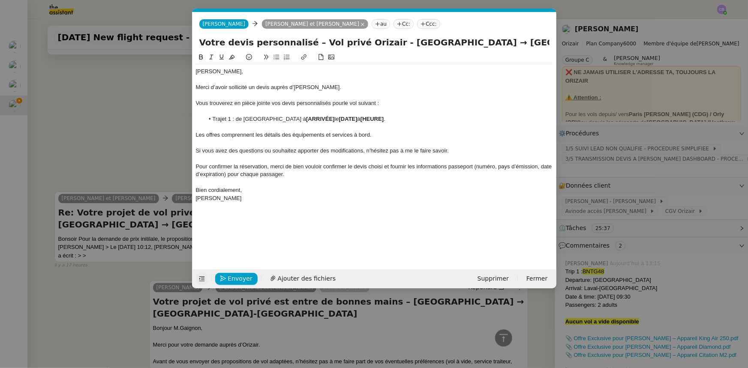
drag, startPoint x: 312, startPoint y: 120, endPoint x: 245, endPoint y: 117, distance: 66.5
click at [245, 117] on li "Trajet 1 : de [GEOGRAPHIC_DATA] à [ARRIVÉE] le [DATE] à [HEURE] ." at bounding box center [378, 119] width 349 height 8
click at [202, 58] on icon at bounding box center [201, 56] width 4 height 5
drag, startPoint x: 508, startPoint y: 41, endPoint x: 559, endPoint y: 41, distance: 50.2
click at [561, 43] on nz-modal-container "orizair envoi Service ✈️ Orizair - Envoi devis client (EN) Dans le cadre de la …" at bounding box center [374, 184] width 748 height 368
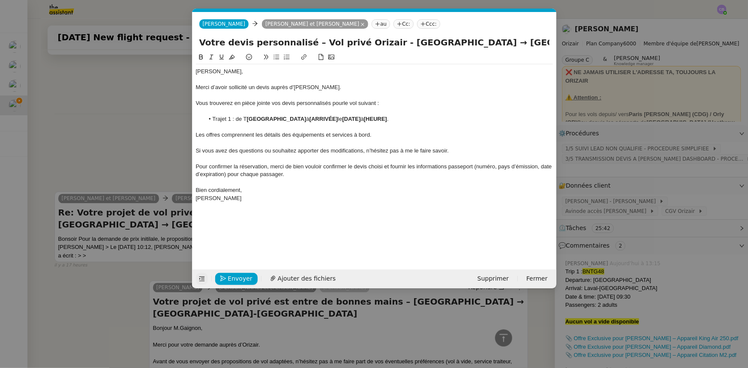
click at [481, 101] on div "Vous trouverez en pièce jointe vos devis personnalisés pour le vol suivant :" at bounding box center [374, 103] width 357 height 8
drag, startPoint x: 508, startPoint y: 42, endPoint x: 548, endPoint y: 42, distance: 40.3
click at [548, 42] on input "Votre devis personnalisé – Vol privé Orizair - [GEOGRAPHIC_DATA] → [GEOGRAPHIC_…" at bounding box center [374, 42] width 350 height 13
click at [338, 117] on strong "[ARRIVÉE]" at bounding box center [324, 119] width 28 height 6
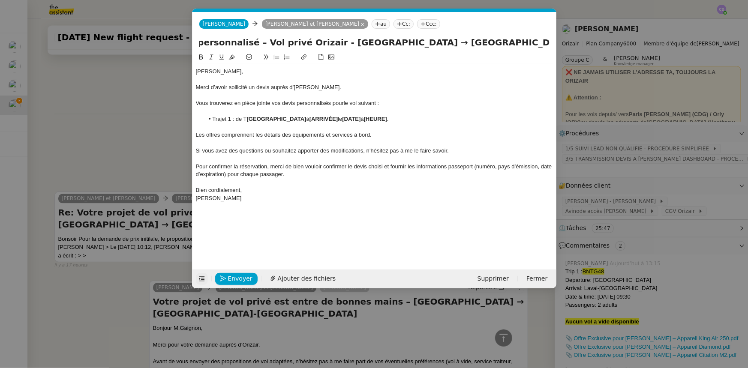
scroll to position [0, 0]
click at [338, 117] on strong "[ARRIVÉE]" at bounding box center [324, 119] width 28 height 6
click at [327, 119] on li "Trajet 1 : de [GEOGRAPHIC_DATA] à [ Laval-[GEOGRAPHIC_DATA] le [DATE] à [HEURE]…" at bounding box center [378, 119] width 349 height 8
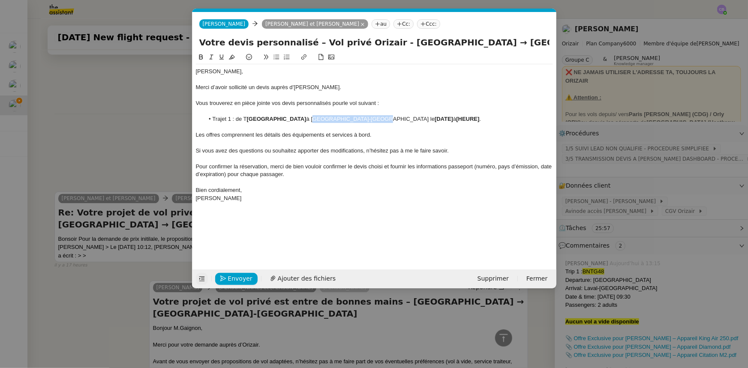
drag, startPoint x: 325, startPoint y: 119, endPoint x: 386, endPoint y: 117, distance: 60.5
click at [386, 117] on li "Trajet 1 : de [GEOGRAPHIC_DATA] à [GEOGRAPHIC_DATA] le [DATE] à [HEURE] ." at bounding box center [378, 119] width 349 height 8
click at [199, 57] on icon at bounding box center [201, 56] width 4 height 5
click at [236, 120] on li "Trajet 1 : de [GEOGRAPHIC_DATA] à [GEOGRAPHIC_DATA] le [DATE] à [HEURE] ." at bounding box center [378, 119] width 349 height 8
click at [385, 119] on strong "[DATE]" at bounding box center [376, 119] width 18 height 6
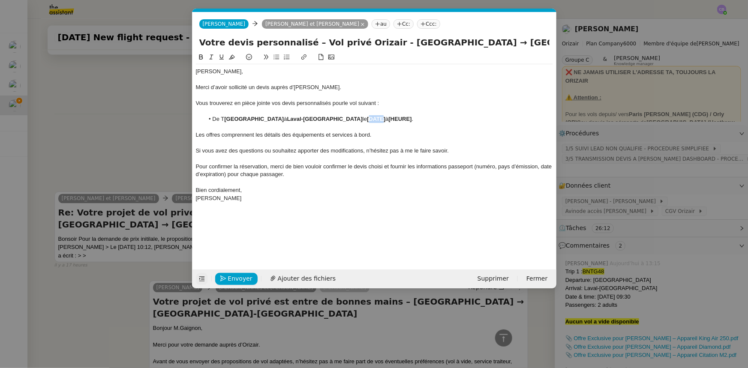
click at [385, 119] on strong "[DATE]" at bounding box center [376, 119] width 18 height 6
click at [379, 119] on strong "[[DATE]" at bounding box center [377, 119] width 20 height 6
click at [412, 119] on strong "[HEURE]" at bounding box center [400, 119] width 23 height 6
click at [204, 129] on div at bounding box center [374, 127] width 357 height 8
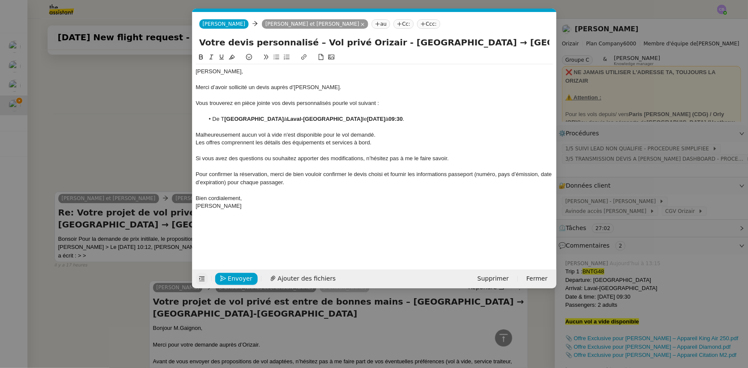
click at [212, 133] on div "Malheureusement aucun vol à vide n'est disponible pour le vol demandé." at bounding box center [374, 135] width 357 height 8
click at [0, 0] on lt-span "Malheureusement ," at bounding box center [0, 0] width 0 height 0
click at [296, 184] on div "Pour confirmer la réservation, merci de bien vouloir confirmer le devis choisi …" at bounding box center [374, 179] width 357 height 16
click at [212, 206] on span "[PERSON_NAME]" at bounding box center [219, 206] width 46 height 6
click at [0, 0] on lt-span "[PERSON_NAME]" at bounding box center [0, 0] width 0 height 0
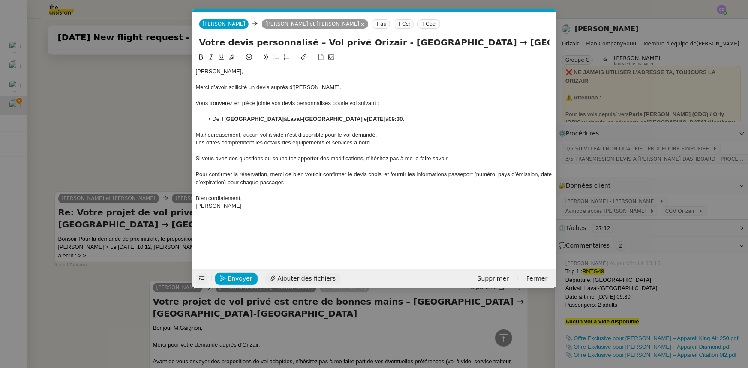
click at [300, 279] on span "Ajouter des fichiers" at bounding box center [307, 279] width 58 height 10
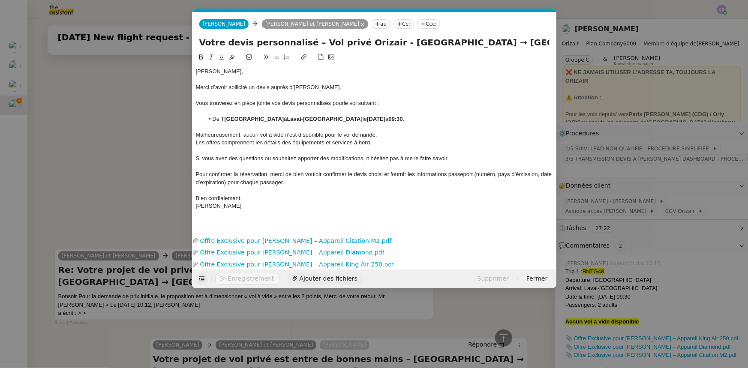
scroll to position [898, 0]
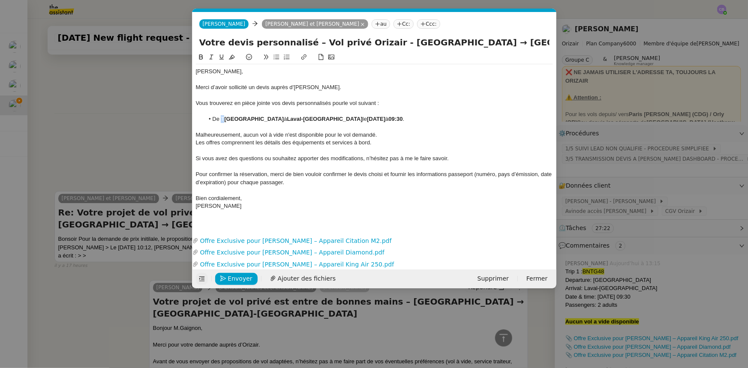
click at [222, 120] on li "De [GEOGRAPHIC_DATA] à [GEOGRAPHIC_DATA] le [DATE] 09:30 ." at bounding box center [378, 119] width 349 height 8
click at [201, 59] on icon at bounding box center [201, 57] width 6 height 6
click at [280, 147] on div at bounding box center [374, 151] width 357 height 8
click at [228, 119] on strong "[GEOGRAPHIC_DATA]" at bounding box center [249, 119] width 60 height 6
click at [433, 144] on div "Les offres comprennent les détails des équipements et services à bord." at bounding box center [374, 143] width 357 height 8
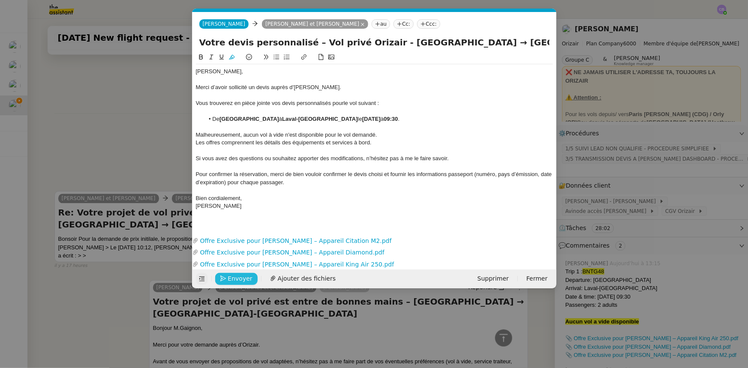
click at [245, 280] on span "Envoyer" at bounding box center [240, 279] width 24 height 10
click at [245, 280] on span "Confirmer l'envoi" at bounding box center [253, 279] width 51 height 10
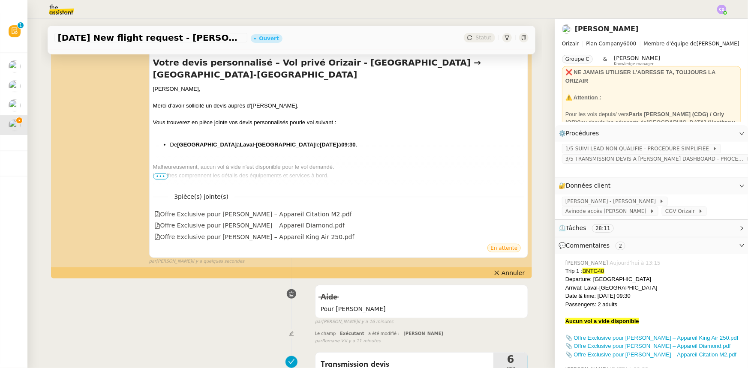
scroll to position [0, 0]
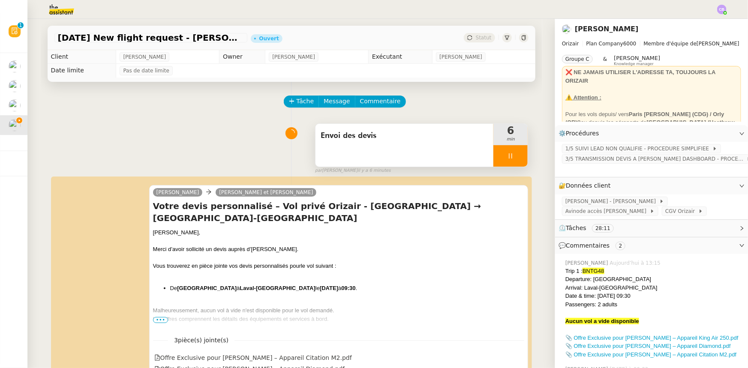
click at [493, 154] on div at bounding box center [510, 155] width 34 height 21
click at [516, 158] on icon at bounding box center [519, 156] width 7 height 7
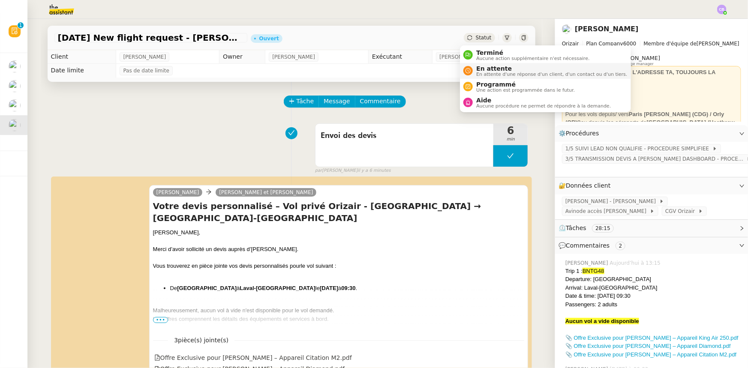
click at [487, 72] on span "En attente d'une réponse d'un client, d'un contact ou d'un tiers." at bounding box center [551, 74] width 151 height 5
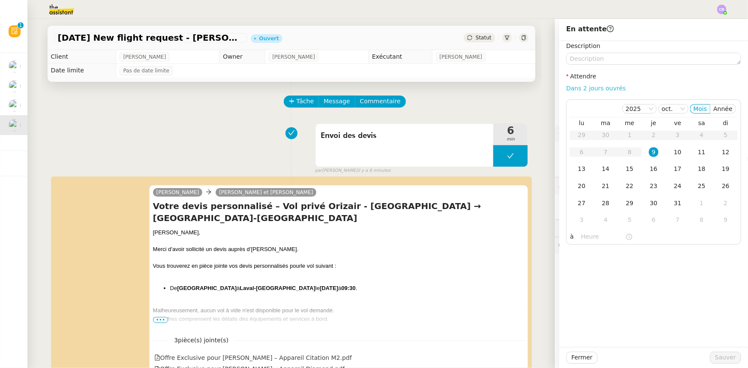
click at [604, 90] on link "Dans 2 jours ouvrés" at bounding box center [596, 88] width 60 height 7
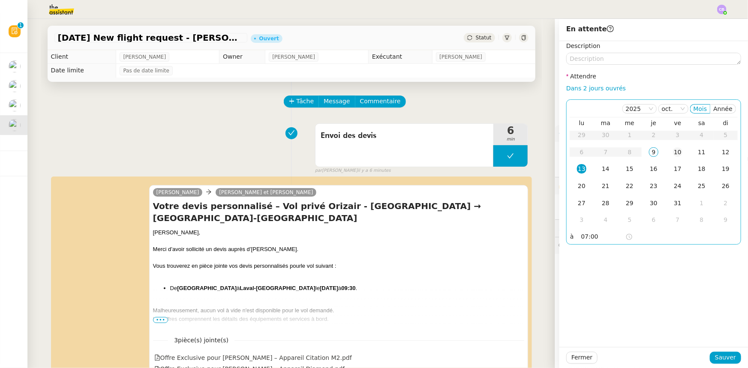
click at [673, 154] on div "10" at bounding box center [677, 151] width 9 height 9
click at [581, 237] on input "07:00" at bounding box center [603, 237] width 44 height 10
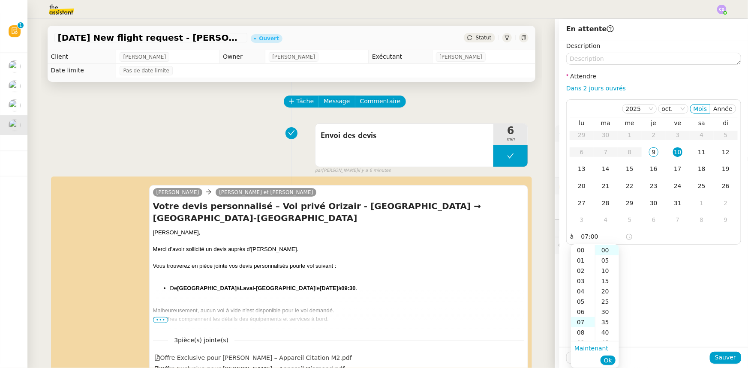
scroll to position [72, 0]
click at [579, 322] on div "14" at bounding box center [583, 322] width 24 height 10
type input "14:00"
click at [605, 251] on div "00" at bounding box center [607, 250] width 24 height 10
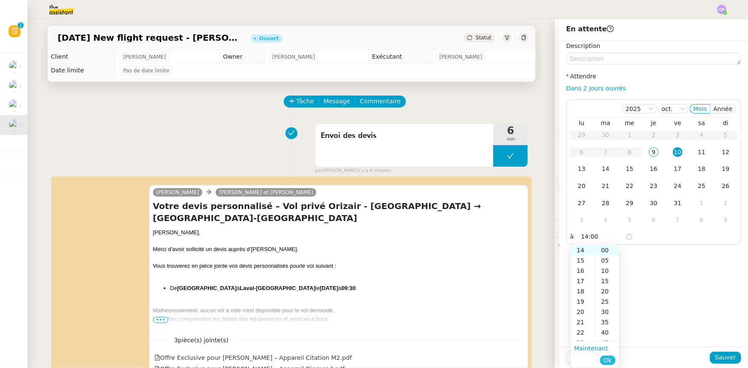
click at [605, 362] on span "Ok" at bounding box center [608, 360] width 8 height 9
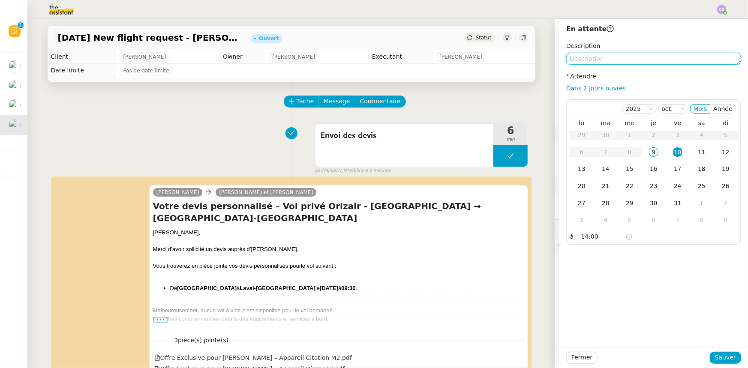
click at [617, 61] on textarea at bounding box center [653, 59] width 175 height 12
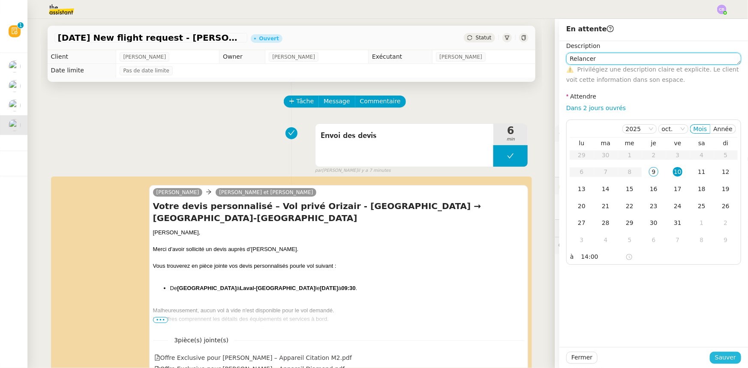
type textarea "Relancer"
click at [720, 358] on span "Sauver" at bounding box center [725, 358] width 21 height 10
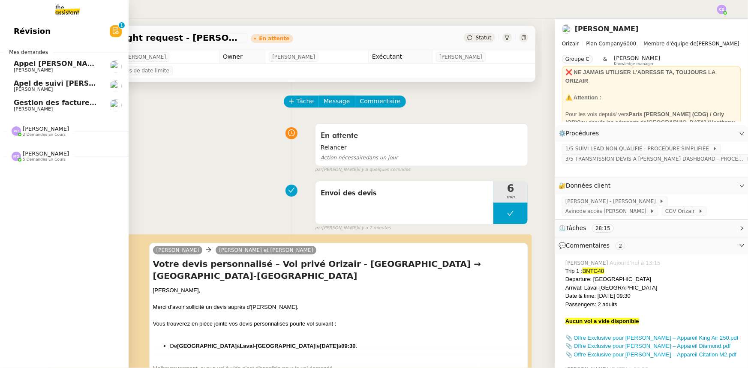
click at [25, 106] on span "Gestion des factures d'achat - septembre/octobre" at bounding box center [110, 103] width 192 height 8
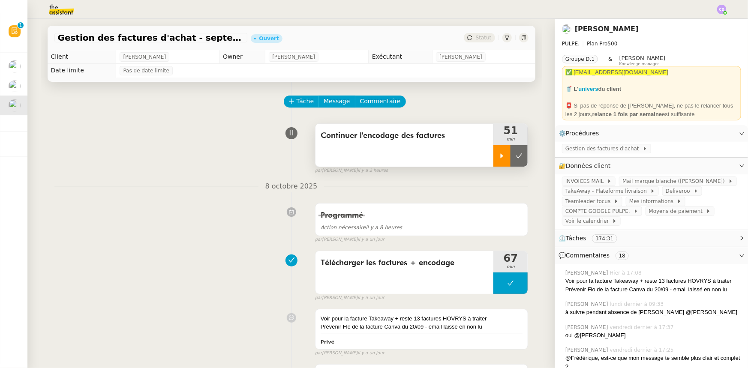
click at [499, 159] on icon at bounding box center [502, 156] width 7 height 7
click at [493, 152] on div at bounding box center [510, 155] width 34 height 21
drag, startPoint x: 495, startPoint y: 156, endPoint x: 385, endPoint y: 54, distance: 151.1
click at [501, 157] on icon at bounding box center [502, 155] width 3 height 5
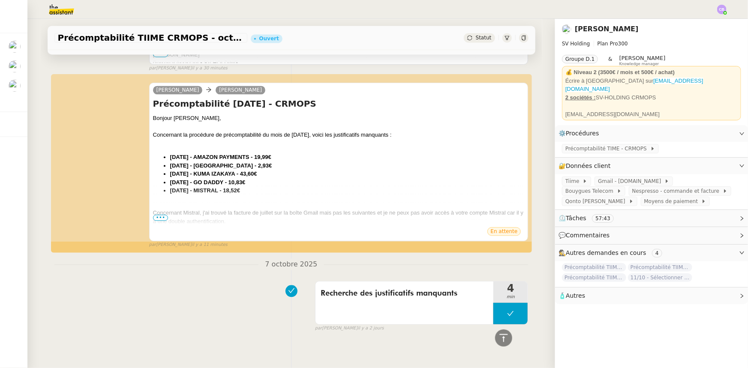
scroll to position [919, 0]
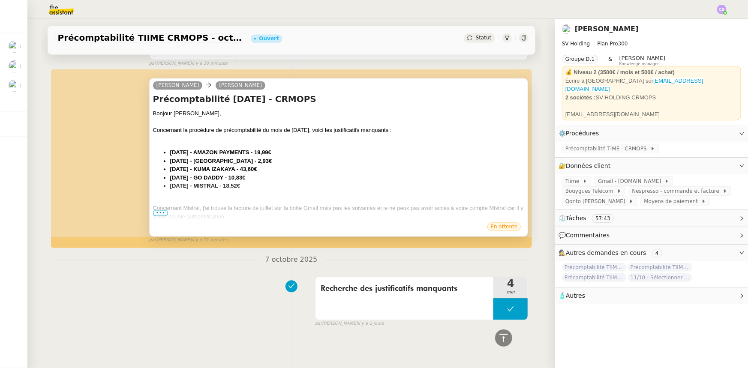
click at [156, 210] on span "•••" at bounding box center [160, 213] width 15 height 6
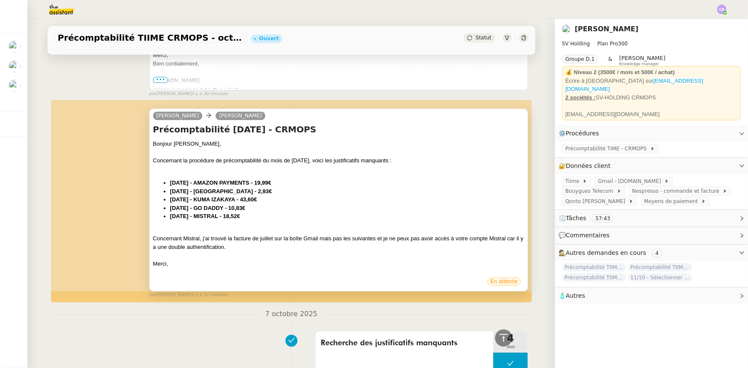
scroll to position [865, 0]
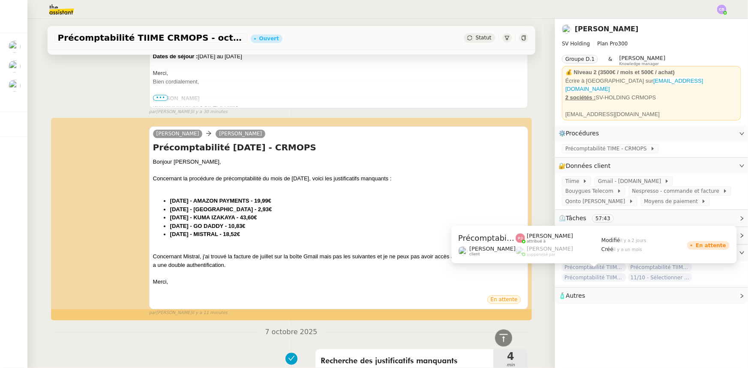
click at [579, 276] on span "Précomptabilité TIIME SV-Holding - septembre 2025" at bounding box center [594, 278] width 64 height 9
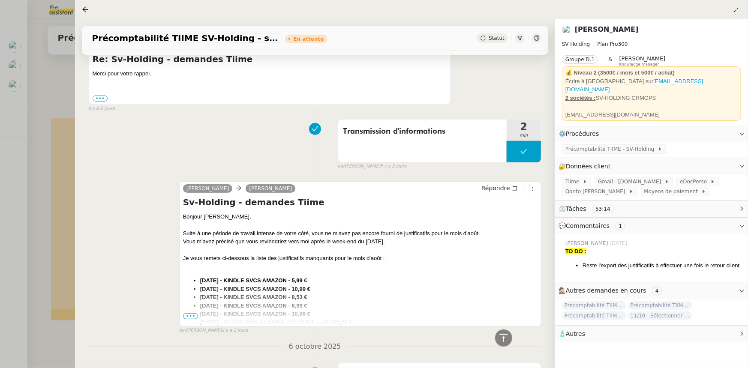
scroll to position [234, 0]
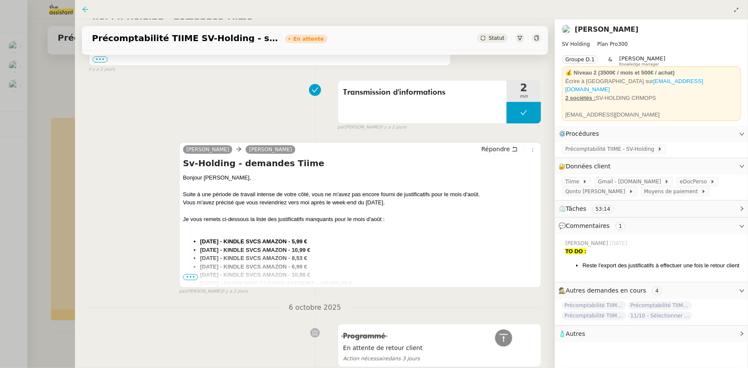
click at [84, 12] on icon at bounding box center [85, 9] width 7 height 7
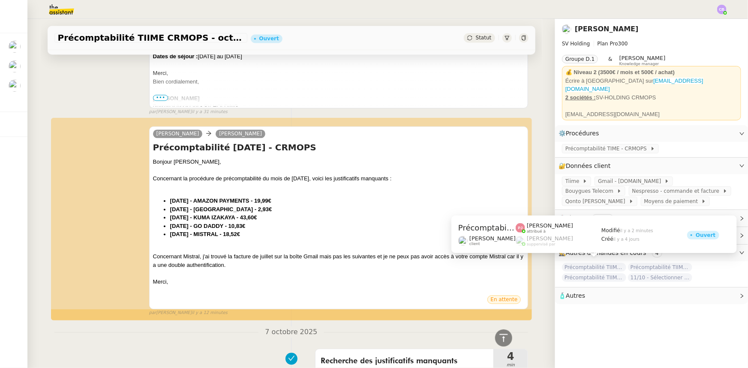
click at [573, 264] on span "Précomptabilité TIIME SV-Holding - octobre 2025" at bounding box center [594, 267] width 64 height 9
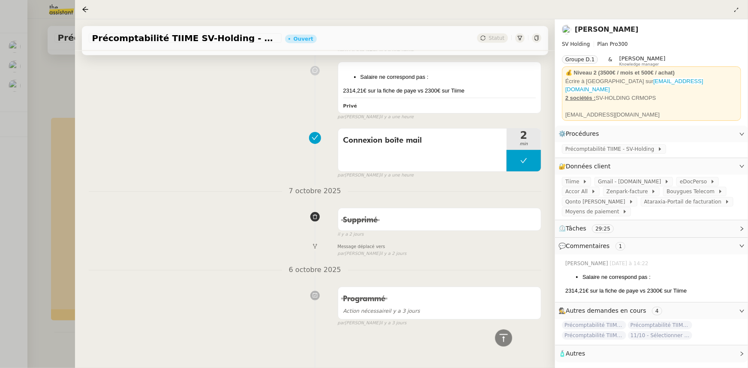
scroll to position [535, 0]
click at [86, 11] on icon at bounding box center [85, 9] width 7 height 7
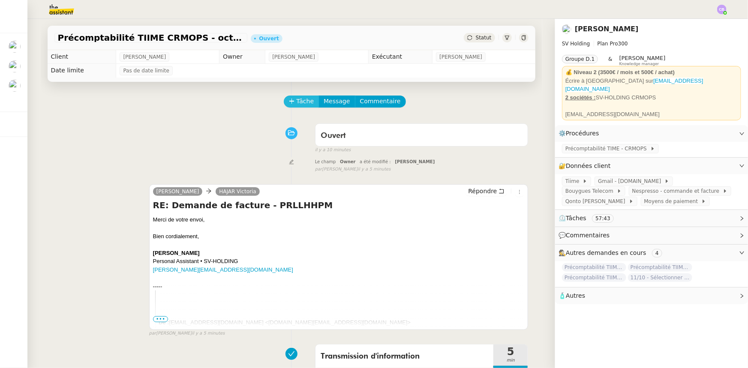
click at [302, 104] on span "Tâche" at bounding box center [306, 101] width 18 height 10
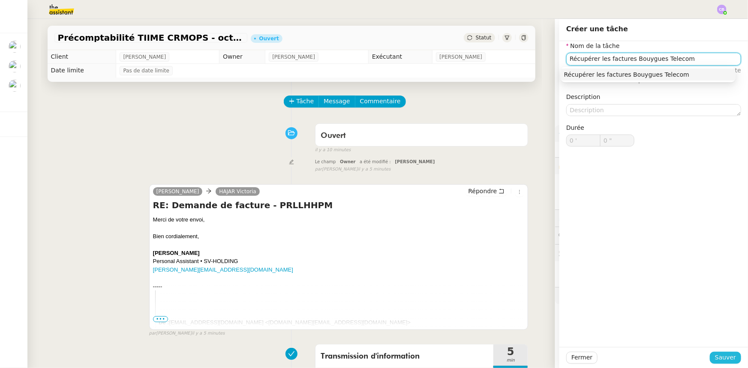
type input "Récupérer les factures Bouygues Telecom"
click at [716, 360] on span "Sauver" at bounding box center [725, 358] width 21 height 10
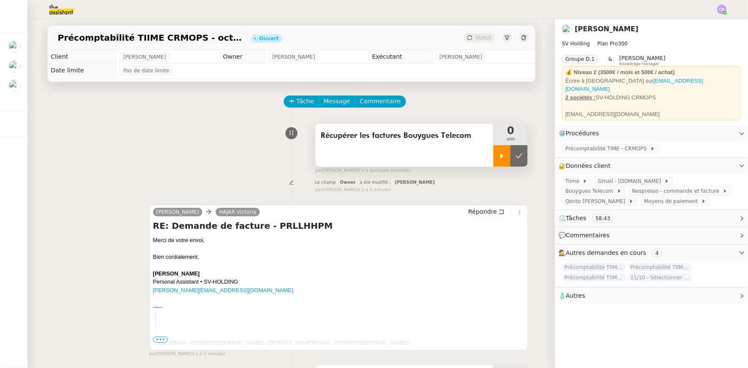
click at [494, 160] on div at bounding box center [501, 155] width 17 height 21
click at [376, 105] on span "Commentaire" at bounding box center [380, 101] width 41 height 10
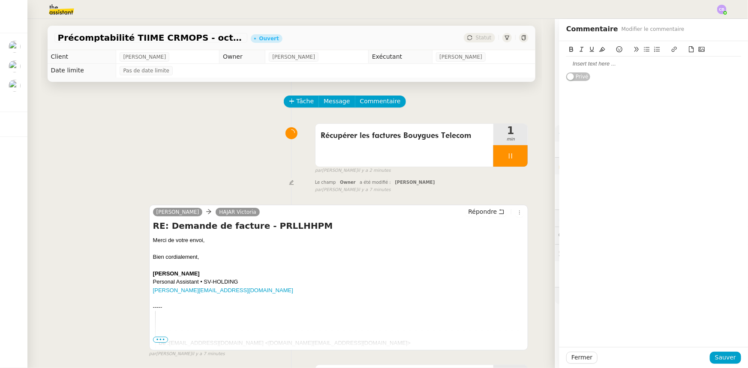
click at [598, 66] on div at bounding box center [653, 64] width 175 height 8
click at [689, 50] on icon at bounding box center [692, 49] width 6 height 6
click at [689, 51] on icon at bounding box center [692, 49] width 6 height 6
click at [720, 358] on span "Sauver" at bounding box center [725, 358] width 21 height 10
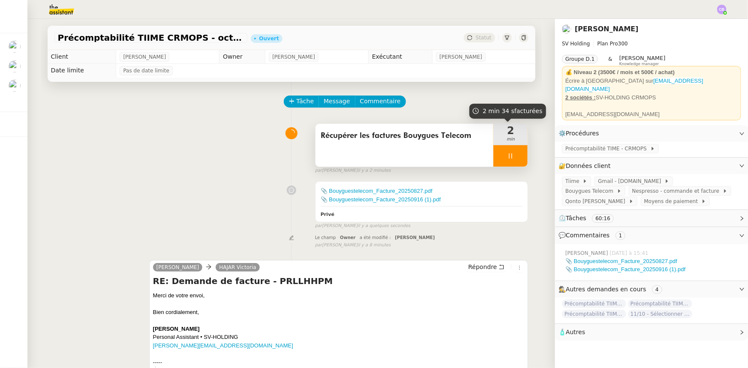
click at [493, 154] on div at bounding box center [510, 155] width 34 height 21
click at [501, 158] on icon at bounding box center [502, 155] width 3 height 5
click at [494, 151] on div at bounding box center [510, 155] width 34 height 21
click at [516, 158] on icon at bounding box center [519, 155] width 6 height 5
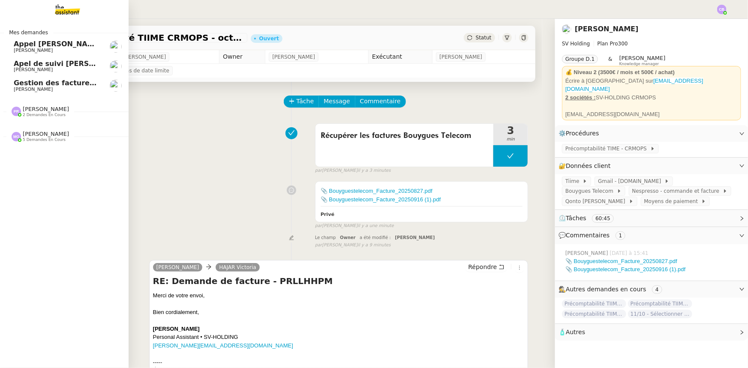
click at [34, 84] on span "Gestion des factures d'achat - septembre/octobre" at bounding box center [110, 83] width 192 height 8
